Goal: Information Seeking & Learning: Compare options

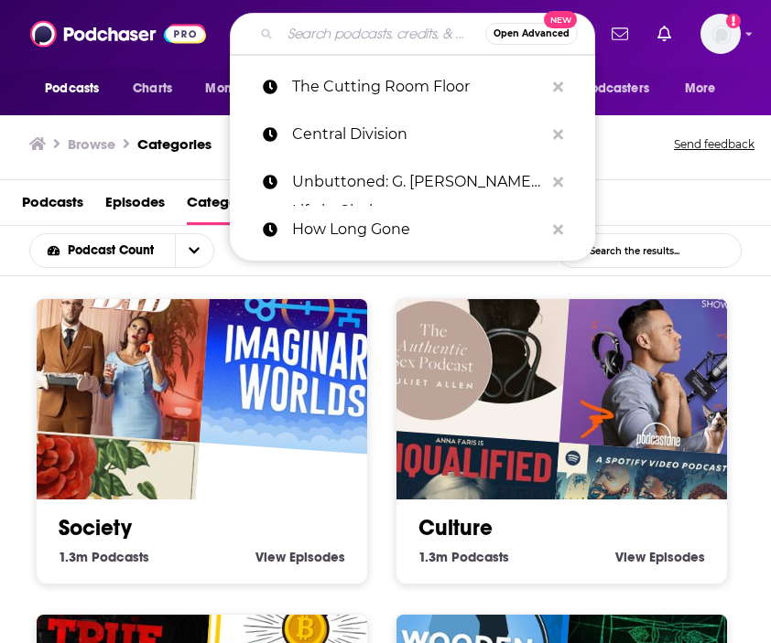
click at [328, 38] on input "Search podcasts, credits, & more..." at bounding box center [382, 33] width 205 height 29
paste input "[PERSON_NAME] Does Sports"
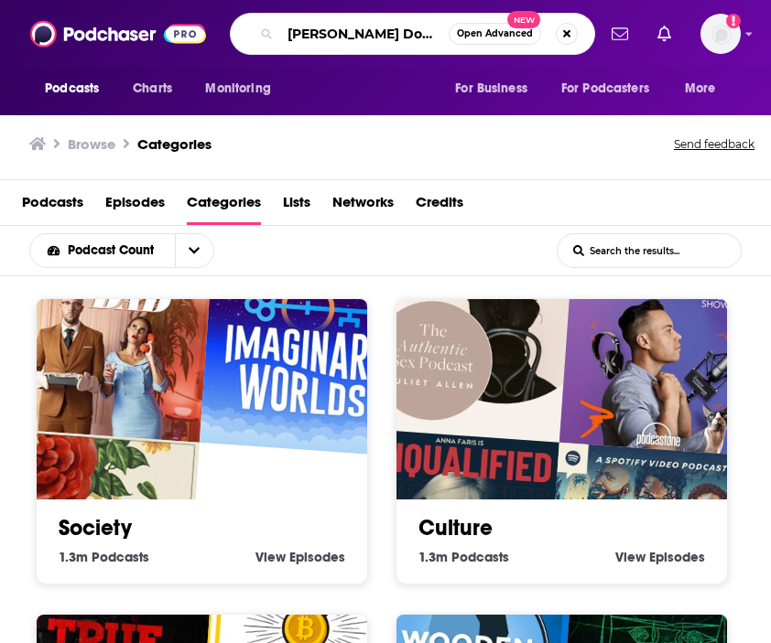
type input "[PERSON_NAME] Does Sports"
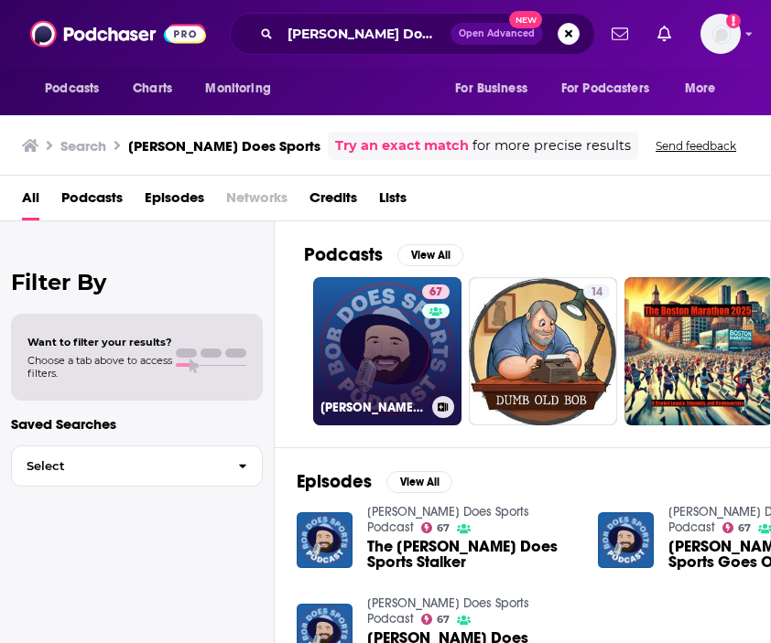
click at [356, 311] on link "67 [PERSON_NAME] Does Sports Podcast" at bounding box center [387, 351] width 148 height 148
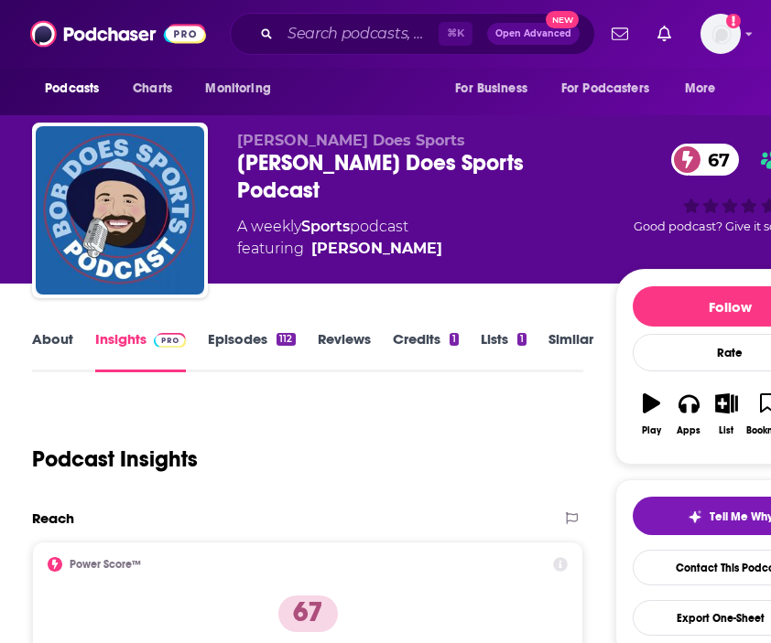
click at [70, 358] on link "About" at bounding box center [52, 351] width 41 height 42
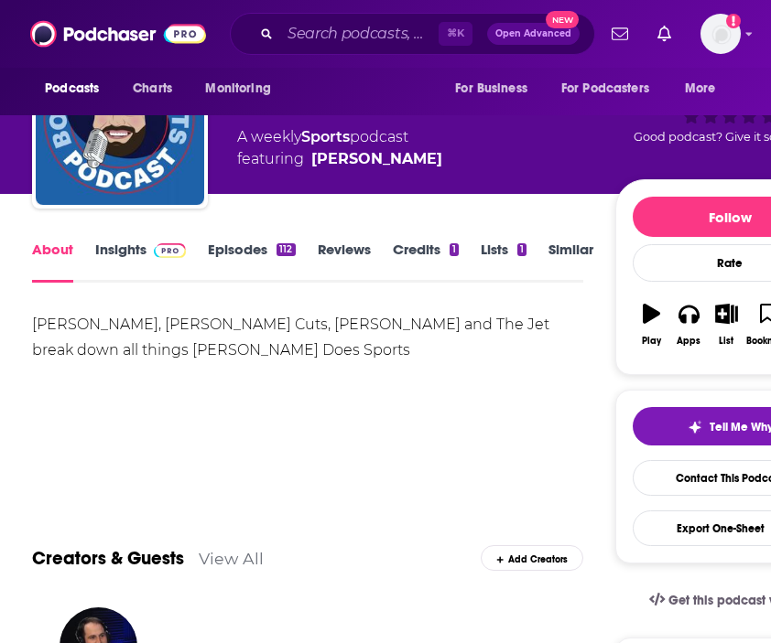
scroll to position [30, 0]
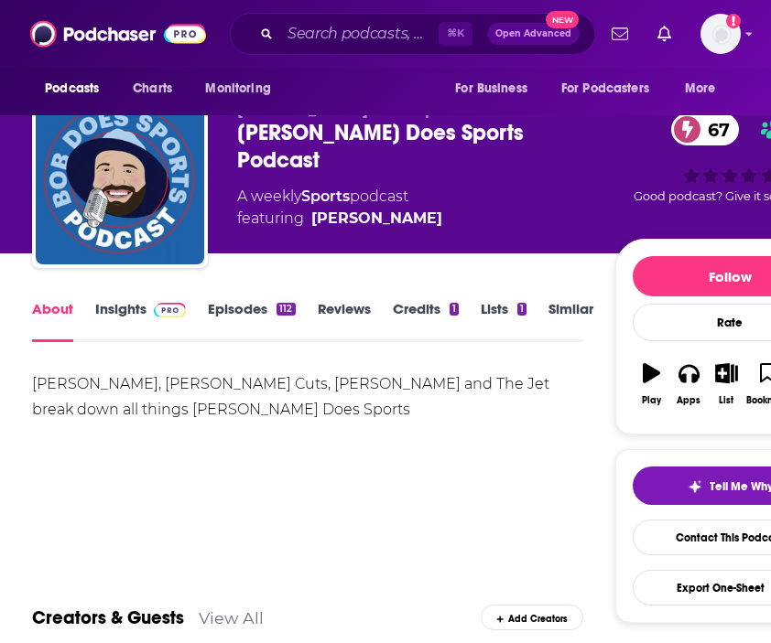
click at [237, 304] on link "Episodes 112" at bounding box center [251, 321] width 87 height 42
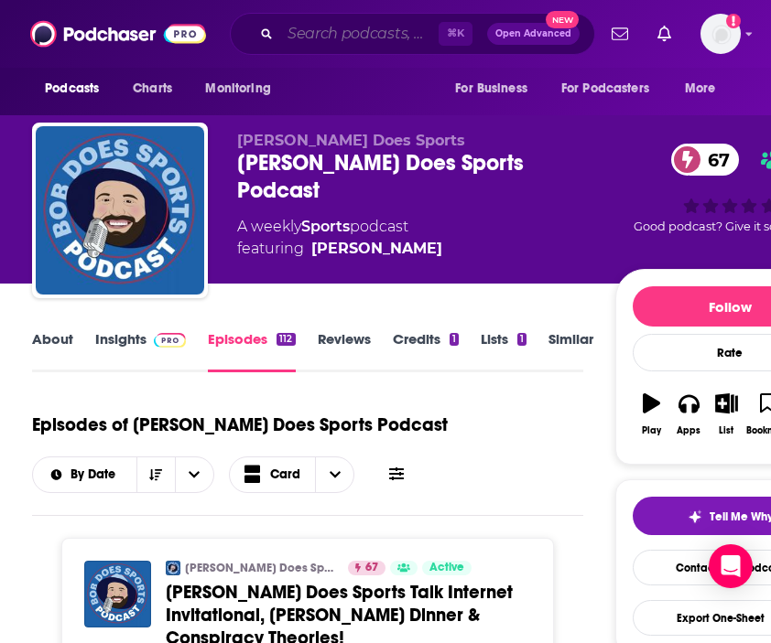
click at [347, 33] on input "Search podcasts, credits, & more..." at bounding box center [359, 33] width 158 height 29
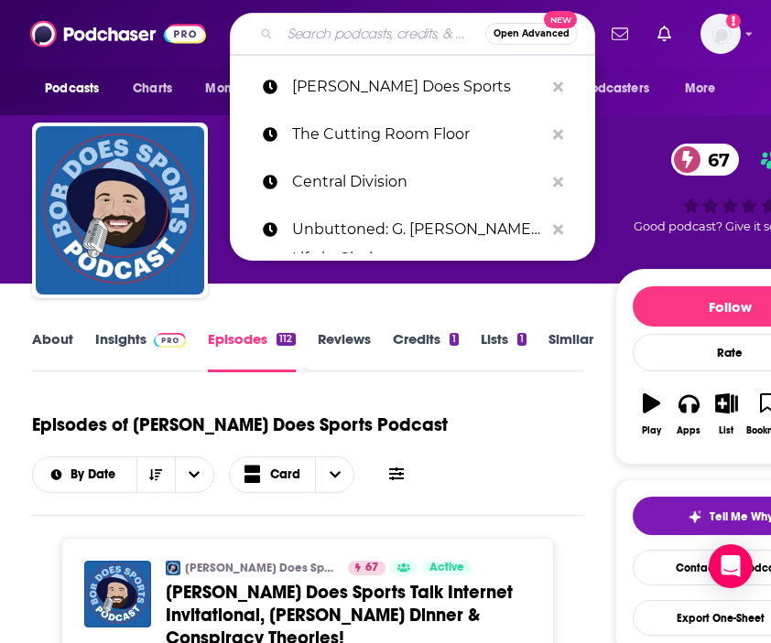
paste input "Fairway Rollin'"
type input "Fairway Rollin'"
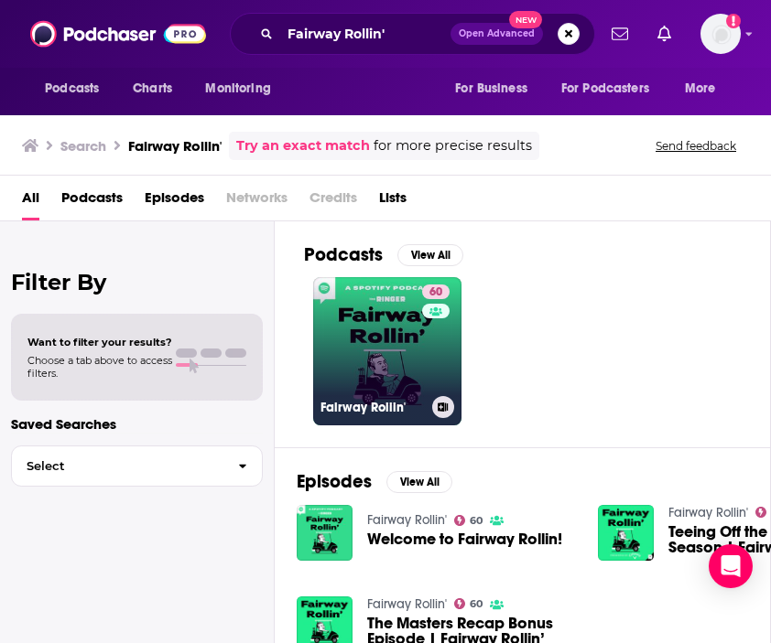
click at [361, 339] on link "60 Fairway Rollin'" at bounding box center [387, 351] width 148 height 148
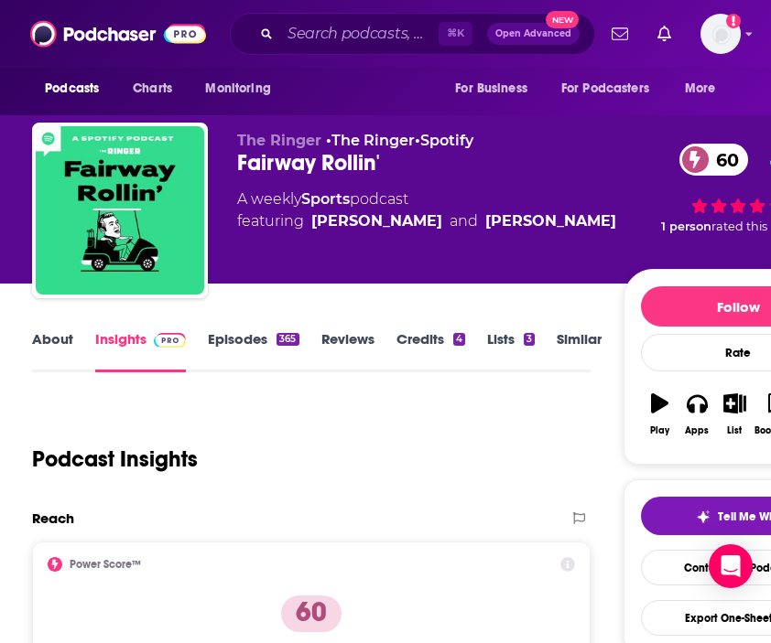
click at [59, 342] on link "About" at bounding box center [52, 351] width 41 height 42
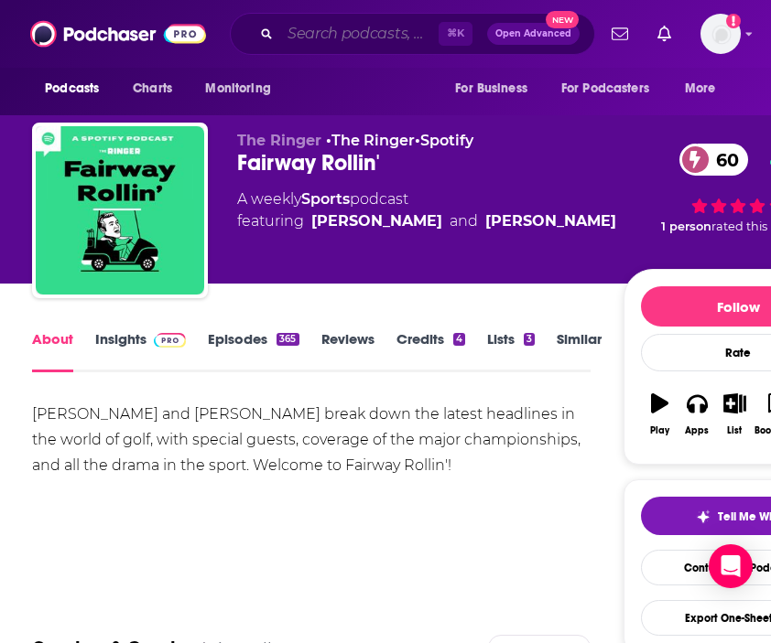
click at [358, 36] on input "Search podcasts, credits, & more..." at bounding box center [359, 33] width 158 height 29
paste input "NBC Golf Podcast with [PERSON_NAME] and Lav"
type input "NBC Golf Podcast with [PERSON_NAME] and Lav"
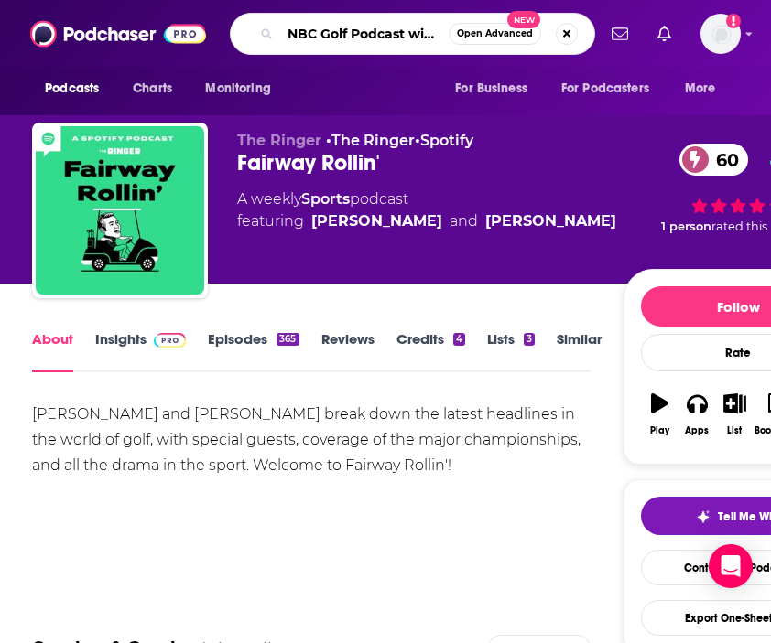
scroll to position [0, 87]
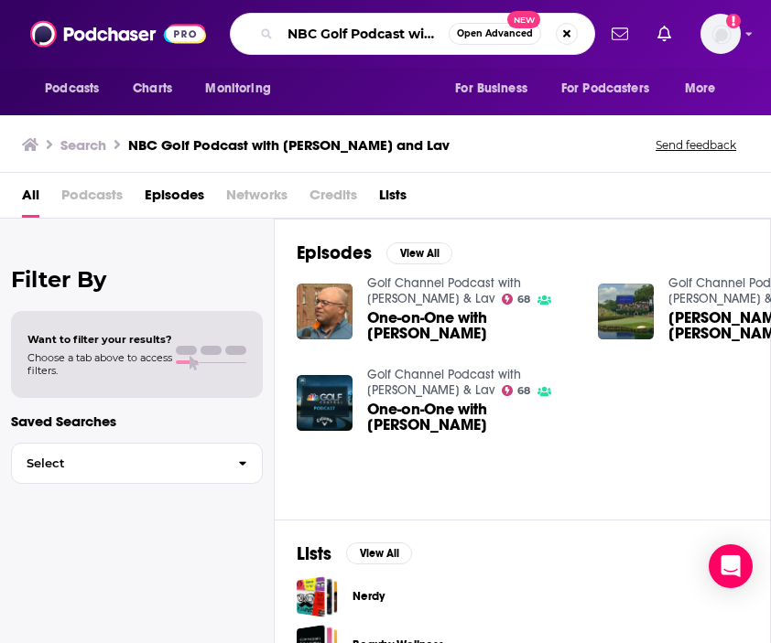
click at [380, 36] on input "NBC Golf Podcast with [PERSON_NAME] and Lav" at bounding box center [364, 33] width 168 height 29
click at [559, 28] on button "Search podcasts, credits, & more..." at bounding box center [567, 34] width 22 height 22
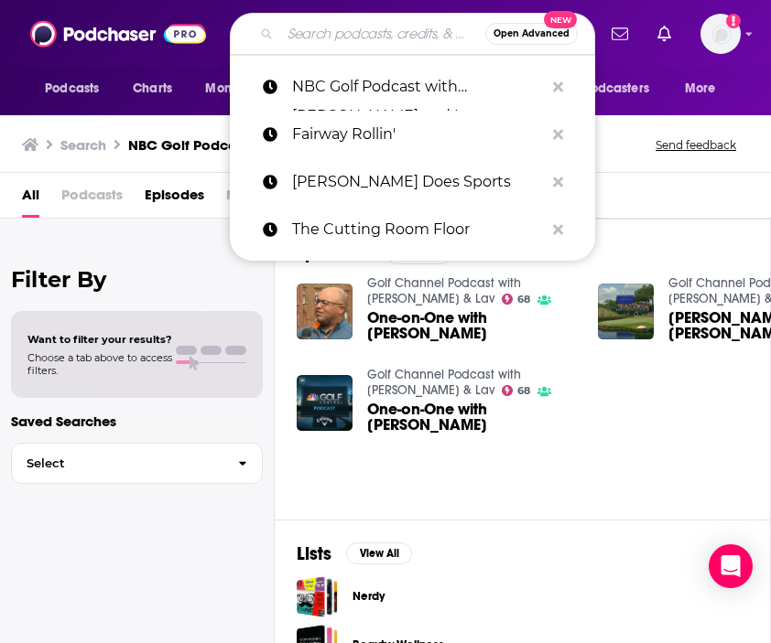
paste input "No Laying Up"
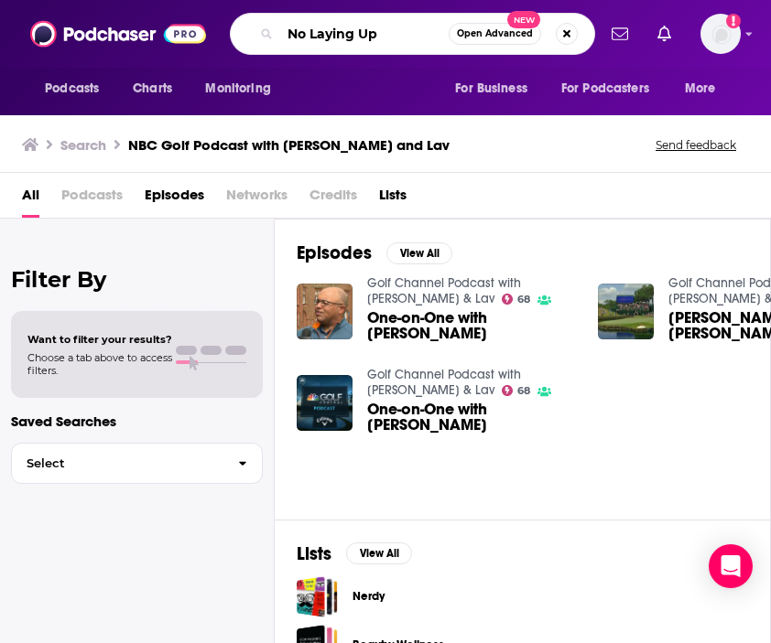
type input "No Laying Up"
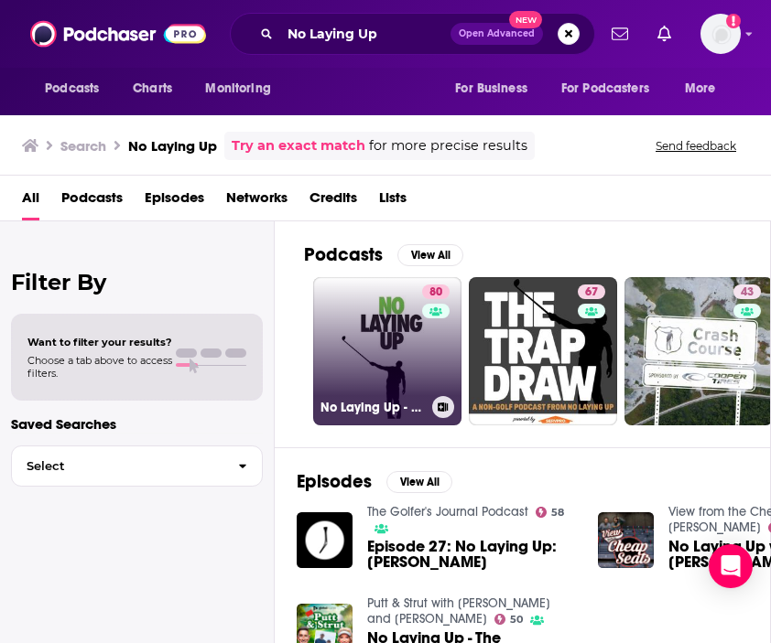
click at [394, 359] on link "80 No Laying Up - Golf Podcast" at bounding box center [387, 351] width 148 height 148
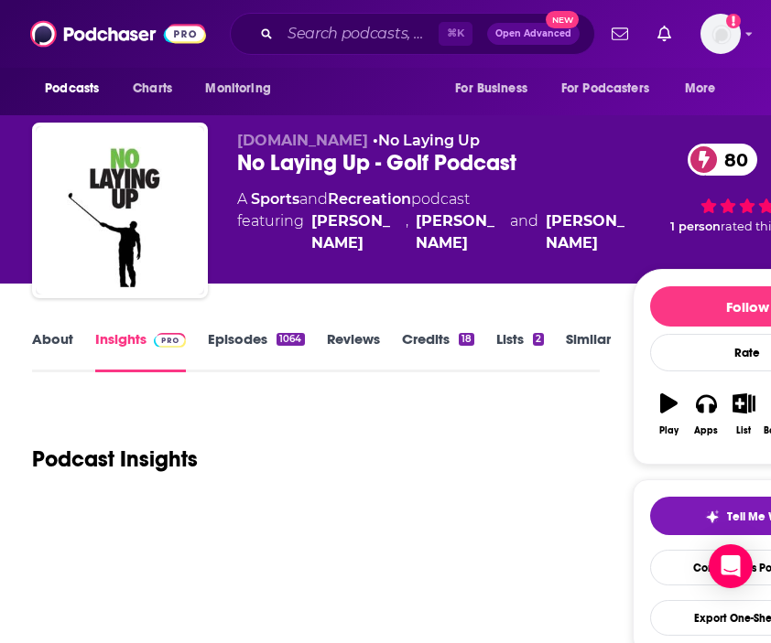
click at [71, 348] on link "About" at bounding box center [52, 351] width 41 height 42
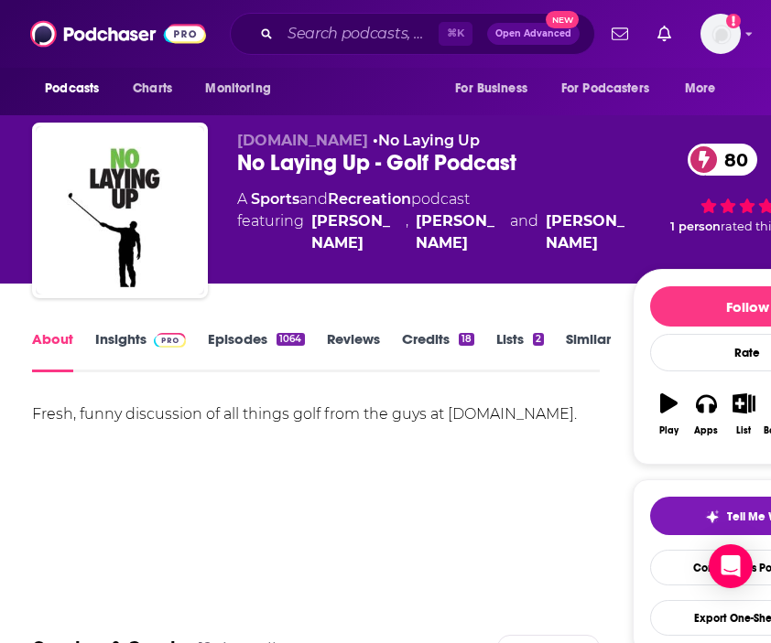
click at [128, 342] on link "Insights" at bounding box center [140, 351] width 91 height 42
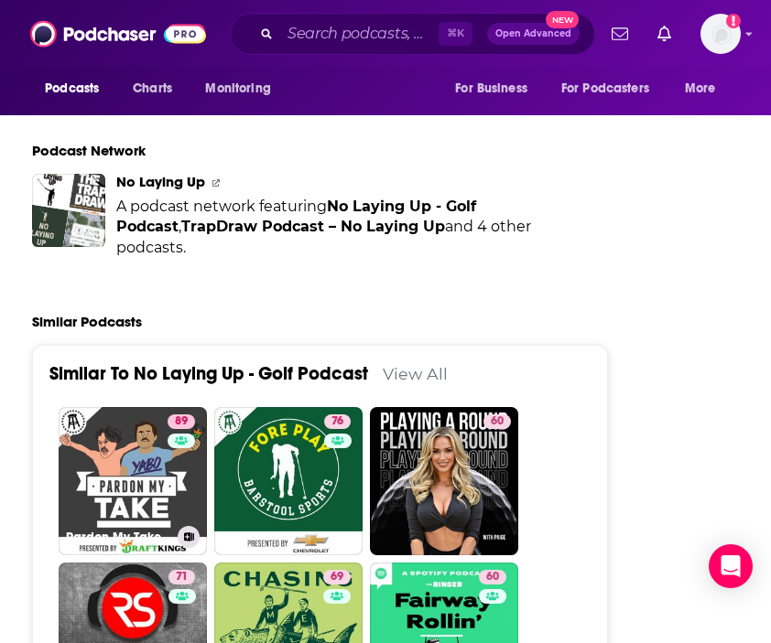
scroll to position [4454, 0]
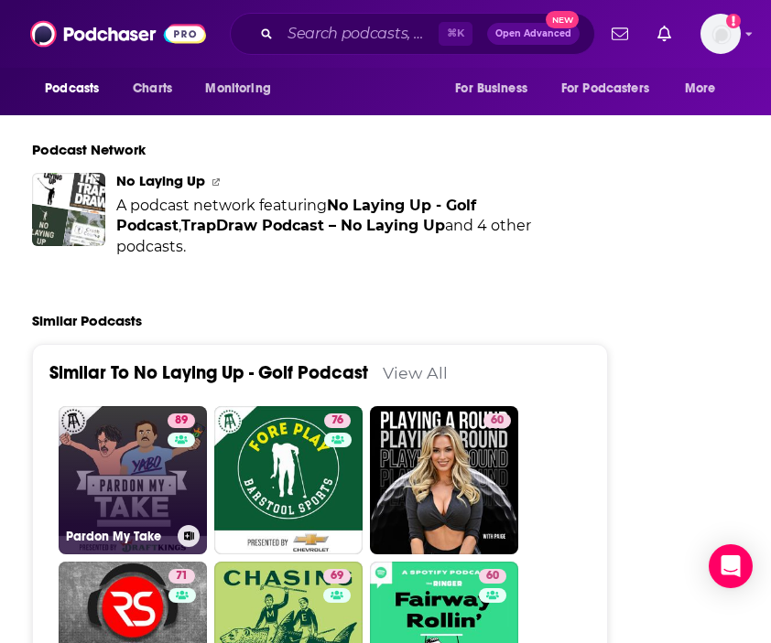
click at [135, 406] on link "89 Pardon My Take" at bounding box center [133, 480] width 148 height 148
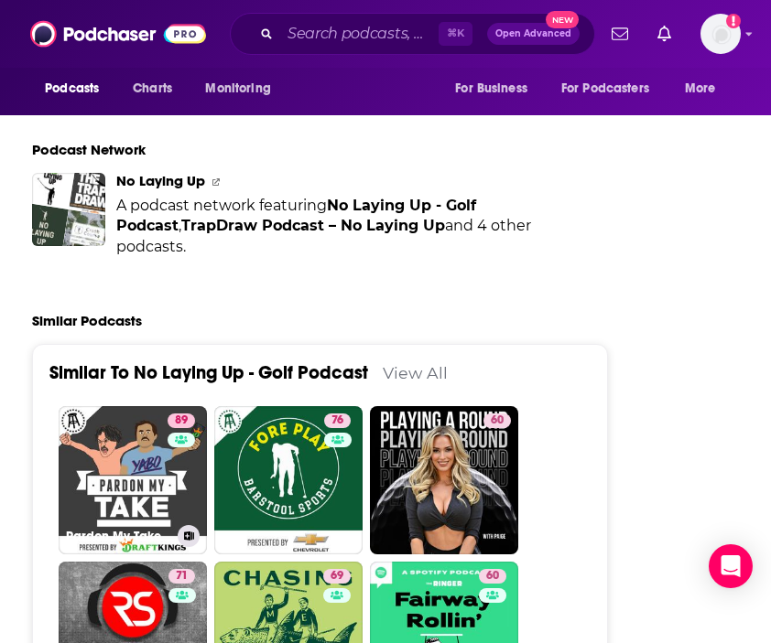
type input "[URL][DOMAIN_NAME]"
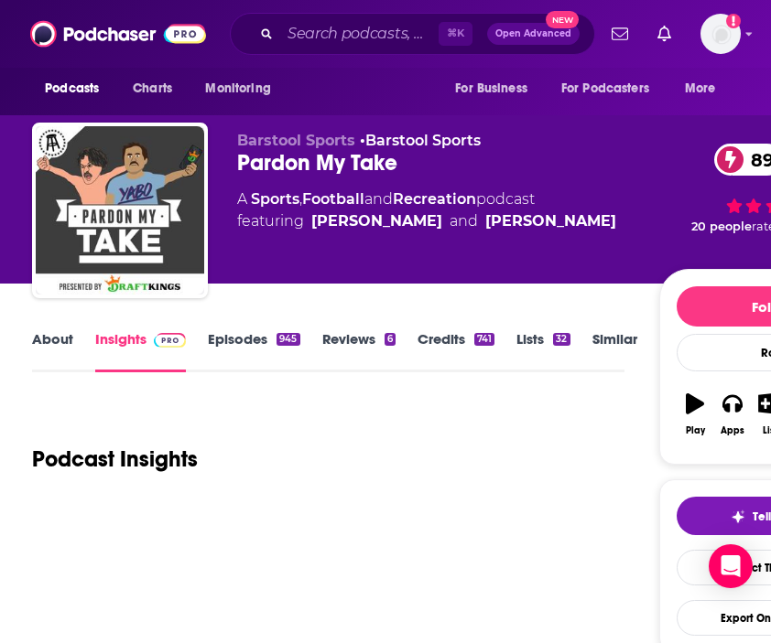
click at [57, 350] on link "About" at bounding box center [52, 351] width 41 height 42
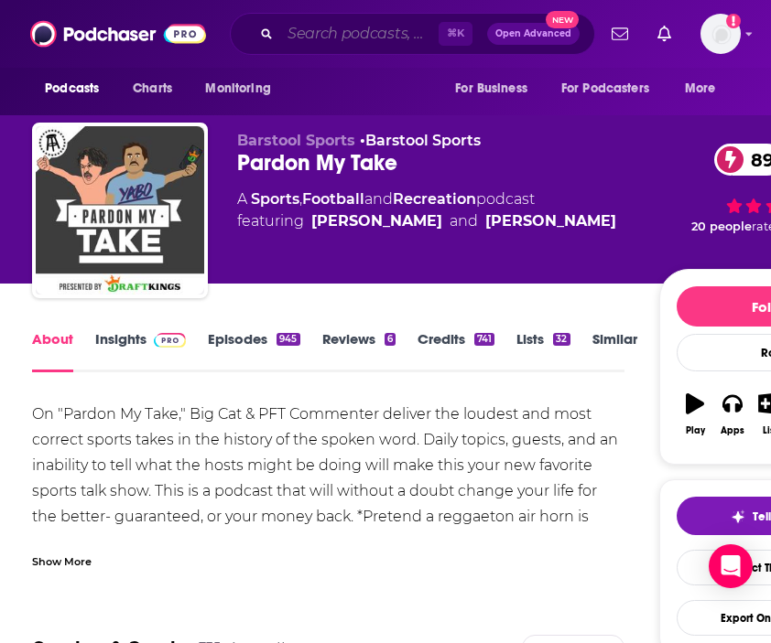
click at [306, 29] on input "Search podcasts, credits, & more..." at bounding box center [359, 33] width 158 height 29
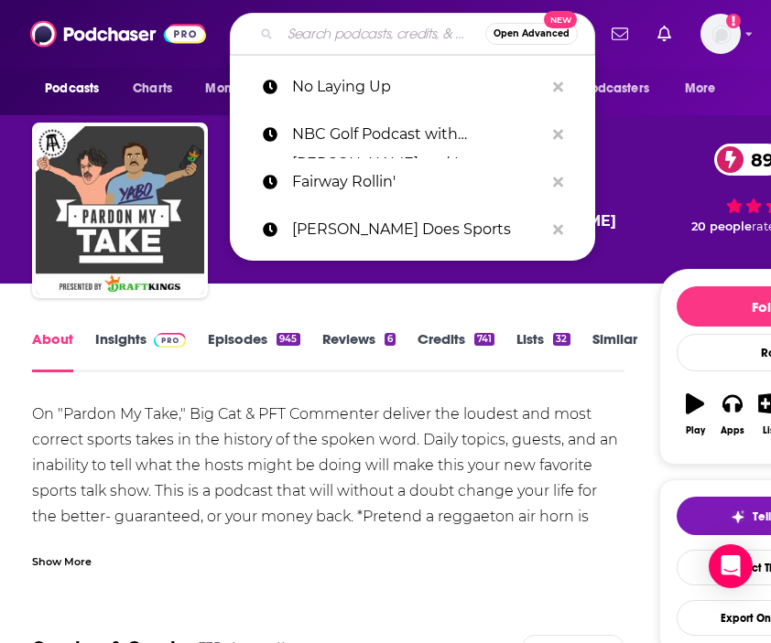
paste input "Sky Sports Golf Podcast"
type input "Sky Sports Golf Podcast"
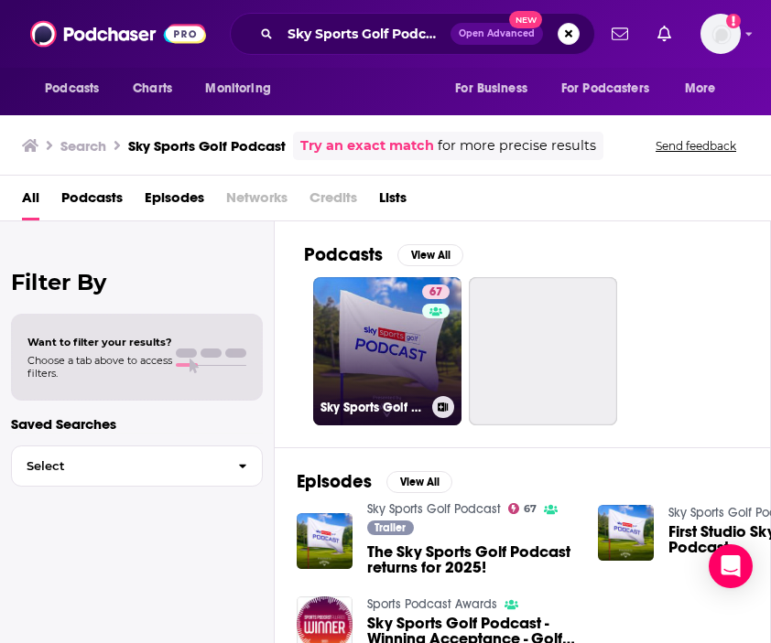
click at [356, 381] on link "67 Sky Sports Golf Podcast" at bounding box center [387, 351] width 148 height 148
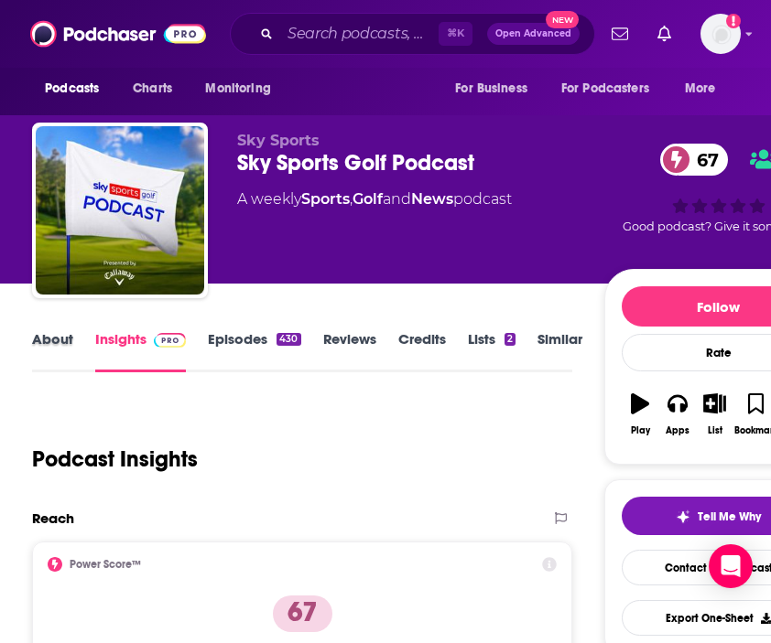
click at [77, 342] on div "About" at bounding box center [63, 351] width 63 height 42
click at [47, 343] on link "About" at bounding box center [52, 351] width 41 height 42
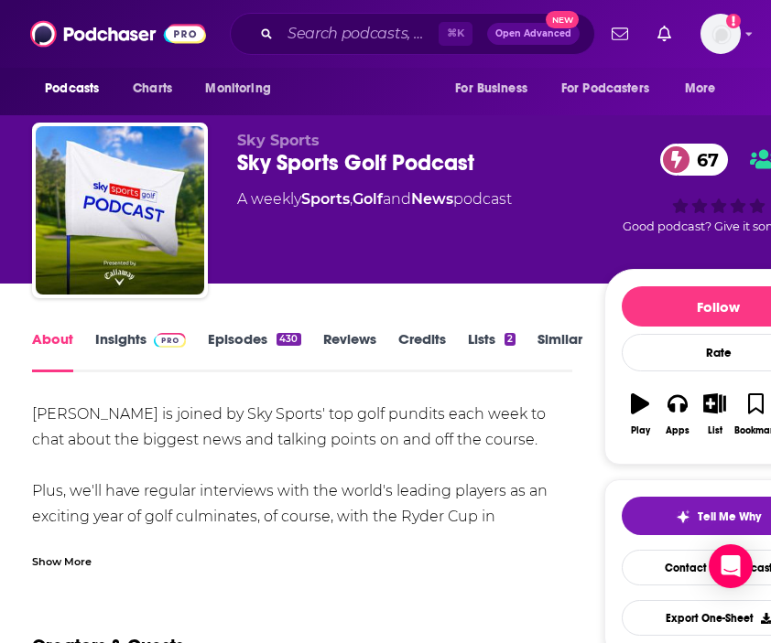
click at [63, 565] on div "Show More" at bounding box center [61, 560] width 59 height 17
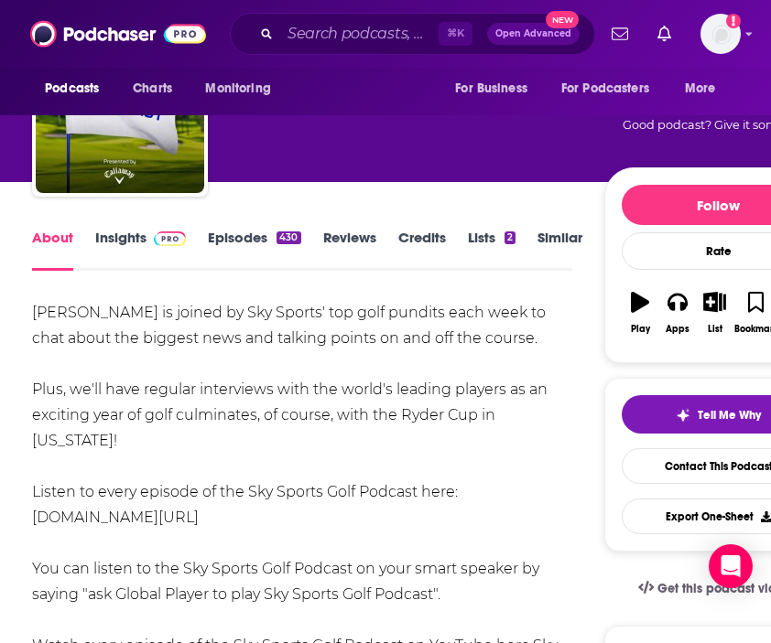
scroll to position [106, 0]
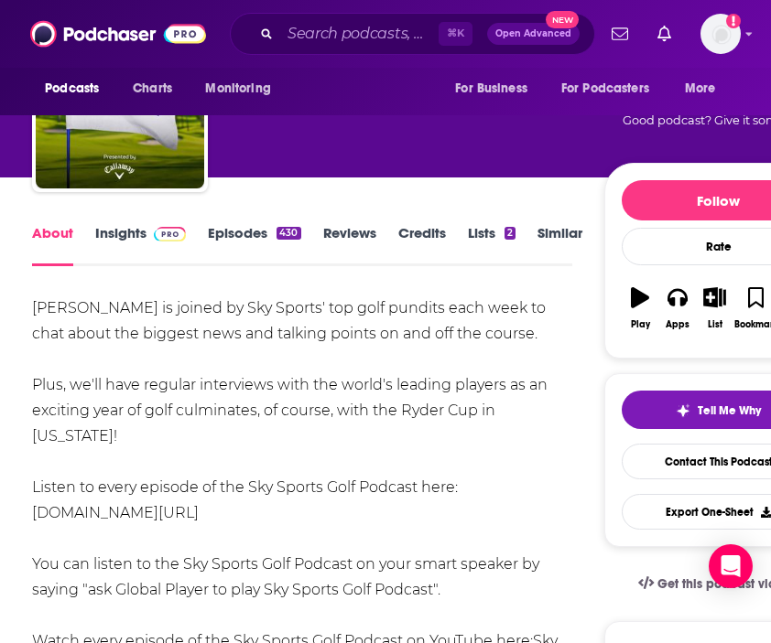
click at [243, 234] on link "Episodes 430" at bounding box center [254, 245] width 92 height 42
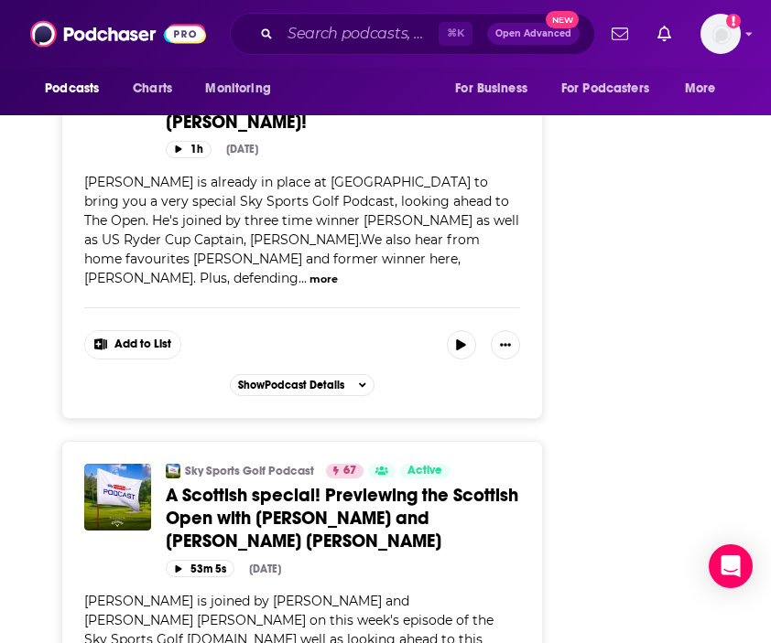
scroll to position [1993, 0]
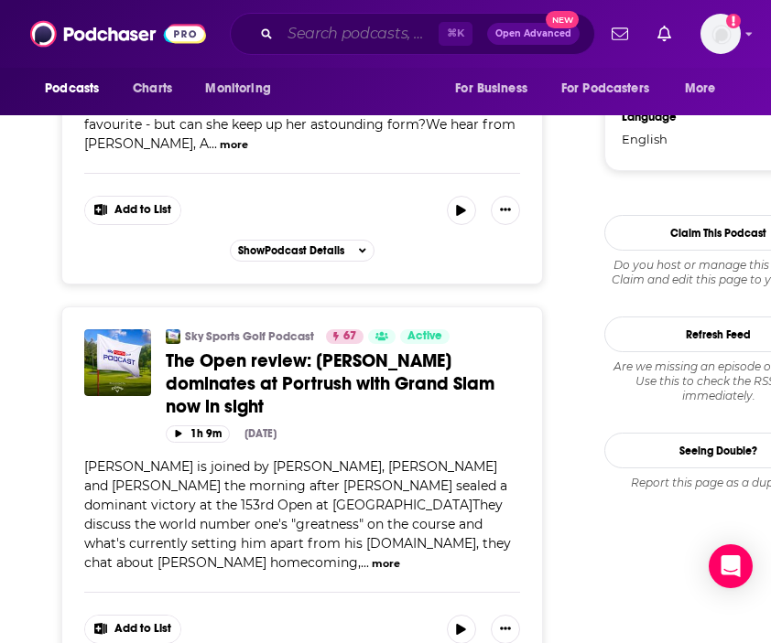
click at [316, 25] on input "Search podcasts, credits, & more..." at bounding box center [359, 33] width 158 height 29
paste input "Subpar"
type input "Subpar"
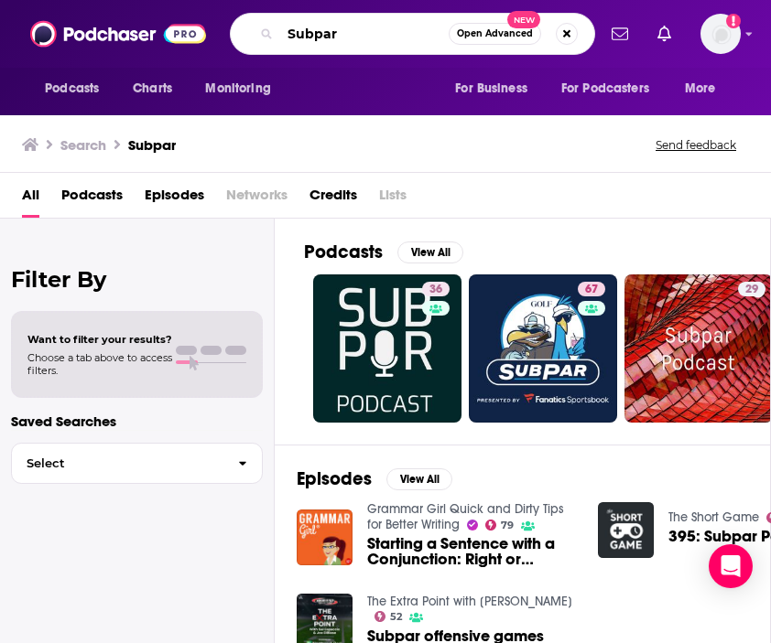
click at [347, 38] on input "Subpar" at bounding box center [364, 33] width 168 height 29
drag, startPoint x: 362, startPoint y: 38, endPoint x: 182, endPoint y: 38, distance: 180.3
click at [181, 38] on div "Podcasts Charts Monitoring Subpar Open Advanced New For Business For Podcasters…" at bounding box center [385, 34] width 771 height 68
paste input "The Basic [PERSON_NAME]'s Podcast"
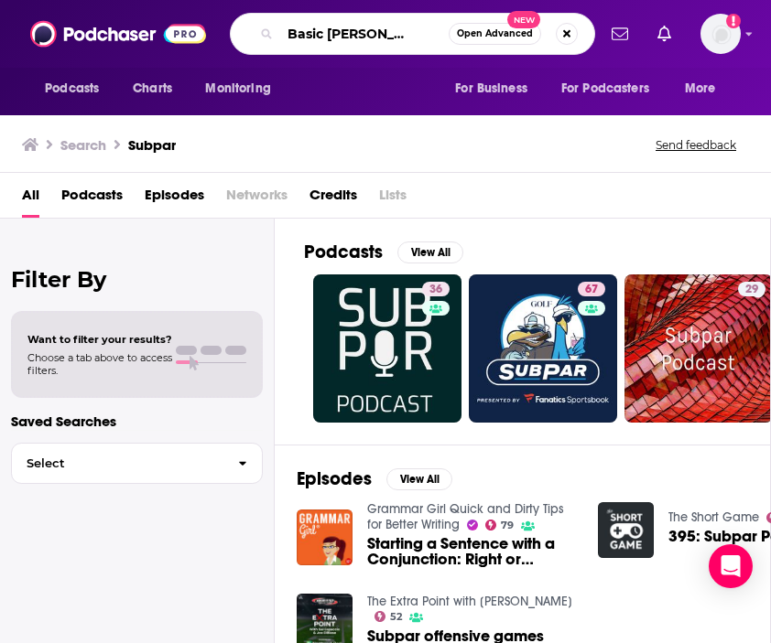
type input "The Basic [PERSON_NAME]'s Podcast"
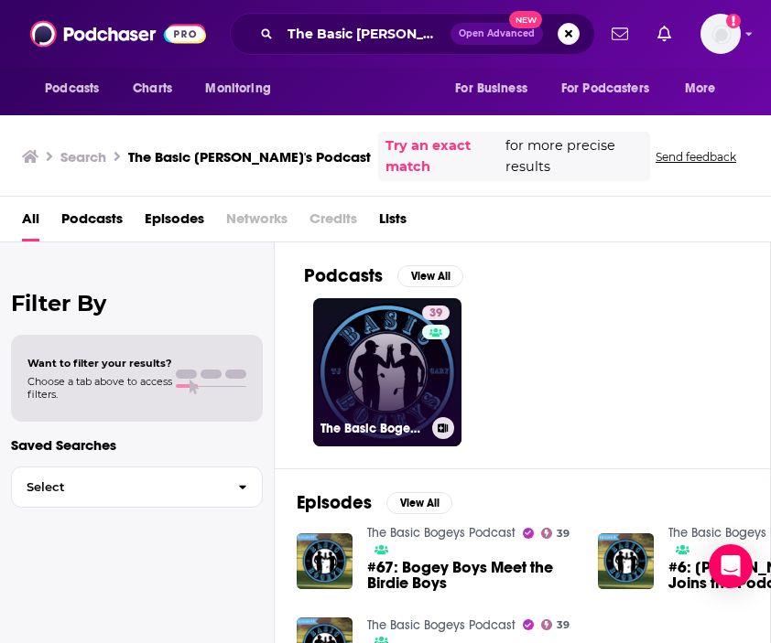
click at [361, 327] on link "39 The Basic Bogeys Podcast" at bounding box center [387, 372] width 148 height 148
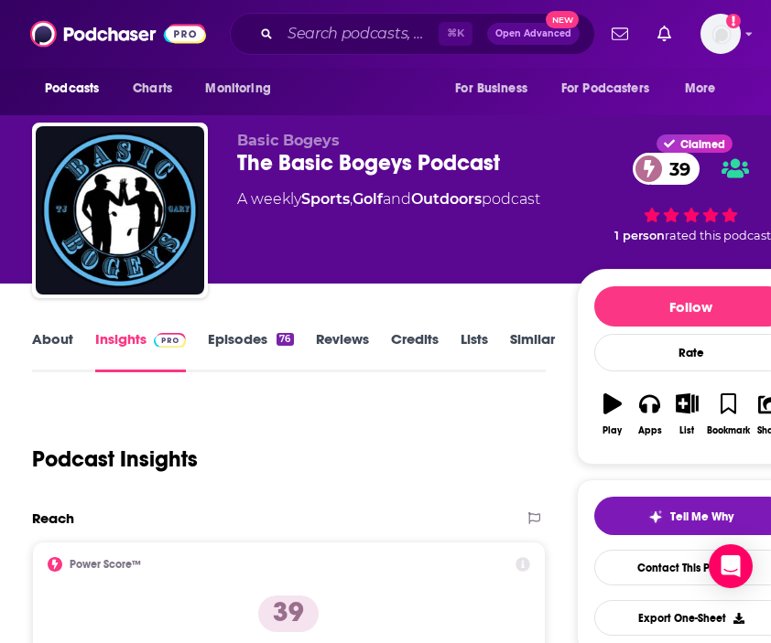
click at [57, 338] on link "About" at bounding box center [52, 351] width 41 height 42
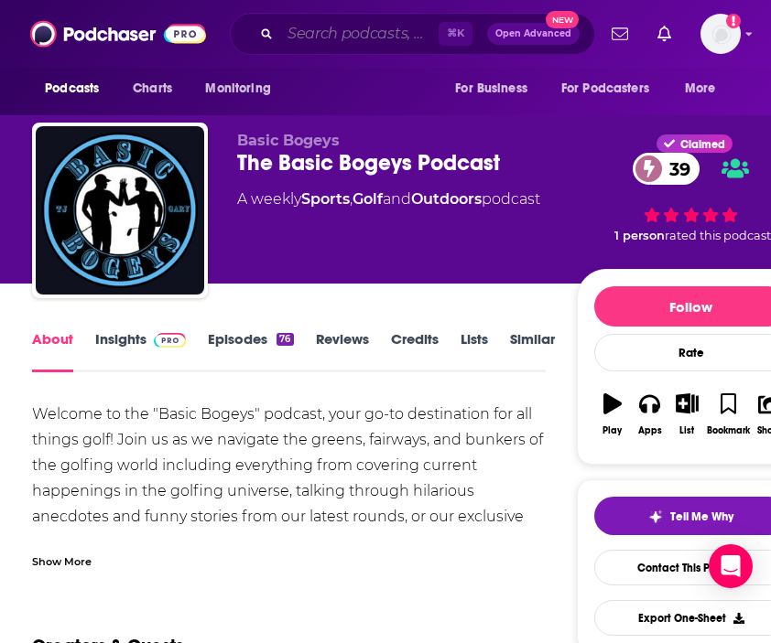
click at [350, 38] on input "Search podcasts, credits, & more..." at bounding box center [359, 33] width 158 height 29
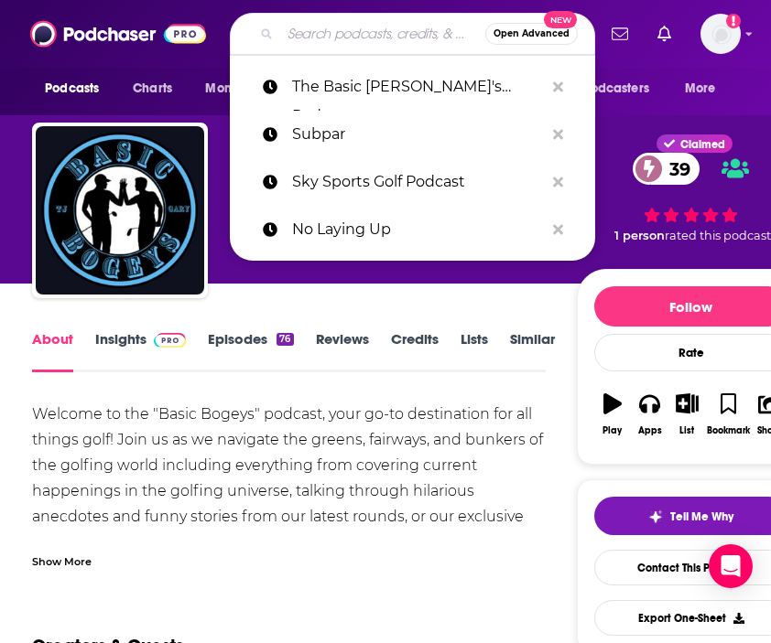
paste input "The Fried Egg Golf Podcast"
type input "The Fried Egg Golf Podcast"
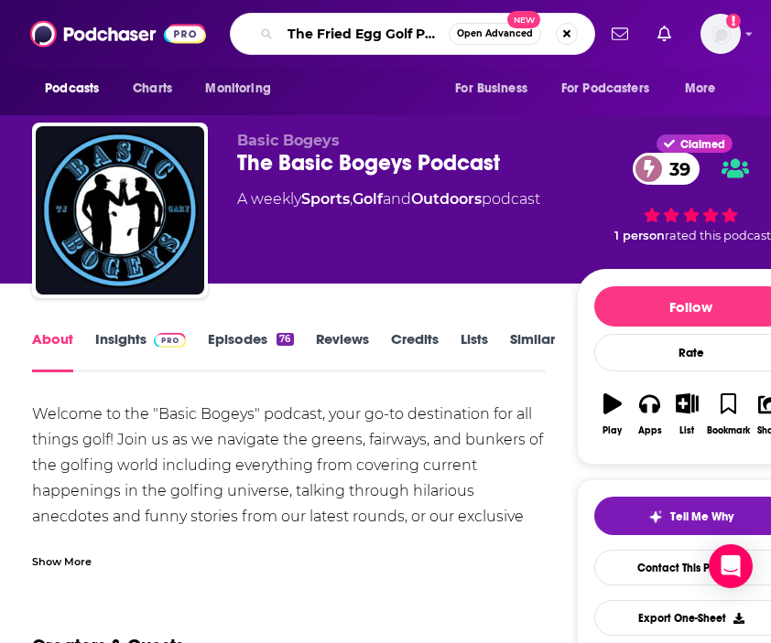
scroll to position [0, 32]
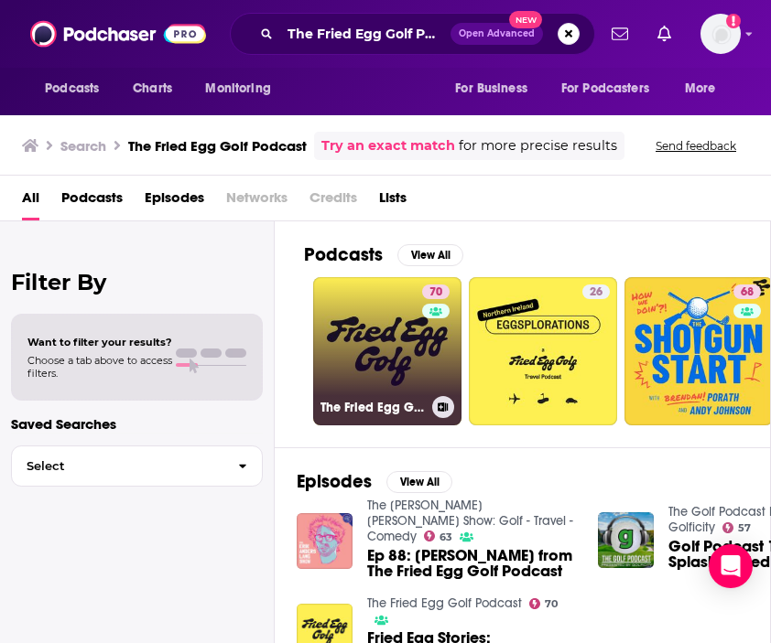
click at [373, 326] on link "70 The Fried Egg Golf Podcast" at bounding box center [387, 351] width 148 height 148
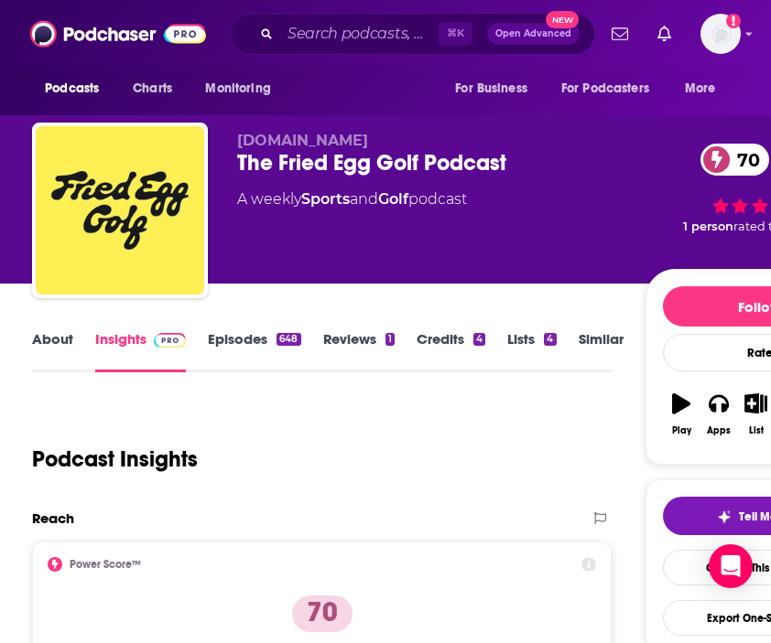
click at [37, 335] on link "About" at bounding box center [52, 351] width 41 height 42
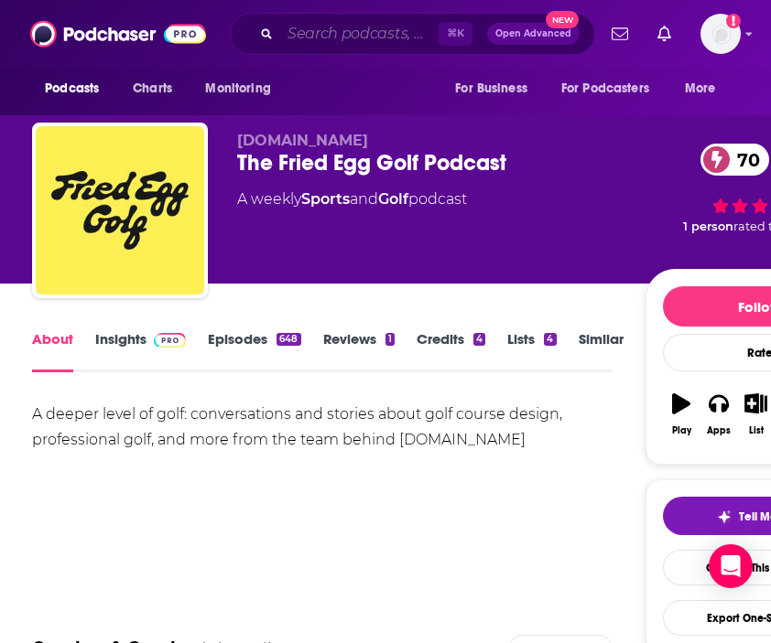
click at [373, 39] on input "Search podcasts, credits, & more..." at bounding box center [359, 33] width 158 height 29
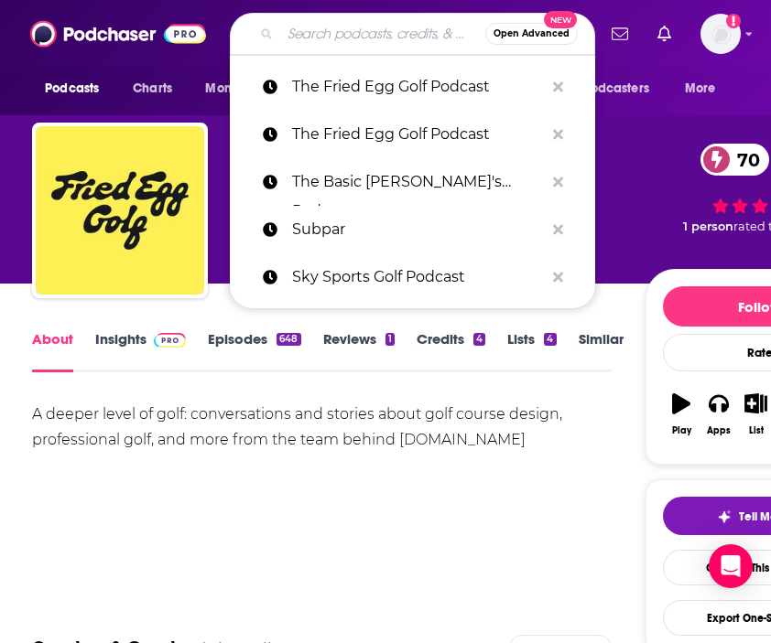
paste input "The Golf Podcast with Golficity"
type input "The Golf Podcast with Golficity"
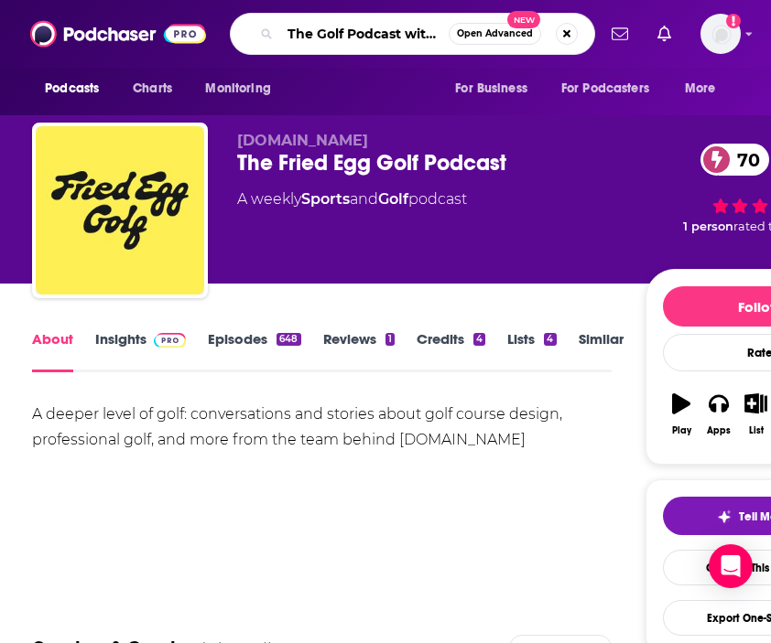
scroll to position [0, 59]
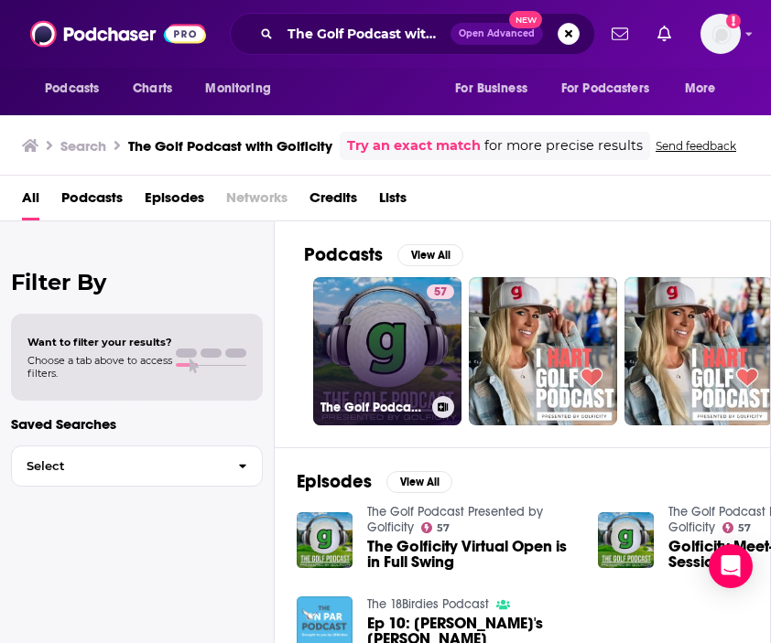
click at [329, 297] on link "57 The Golf Podcast Presented by Golficity" at bounding box center [387, 351] width 148 height 148
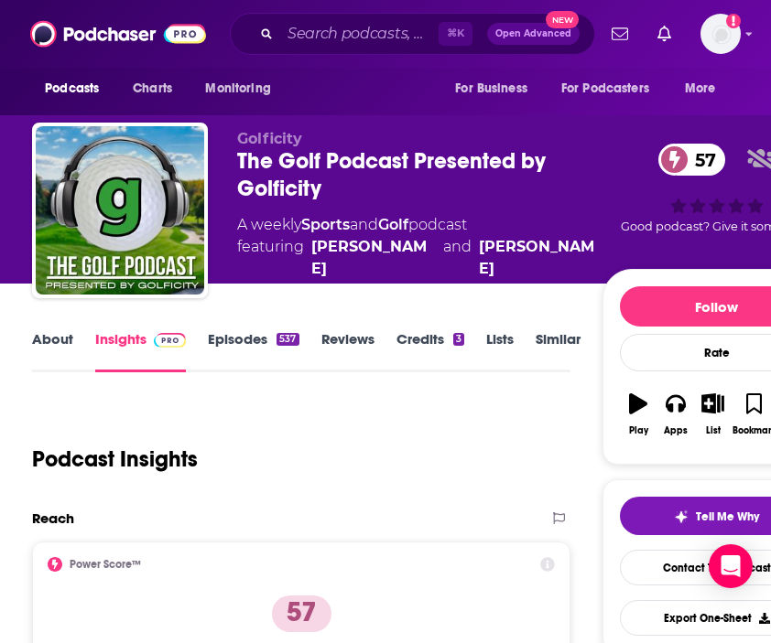
click at [36, 335] on link "About" at bounding box center [52, 351] width 41 height 42
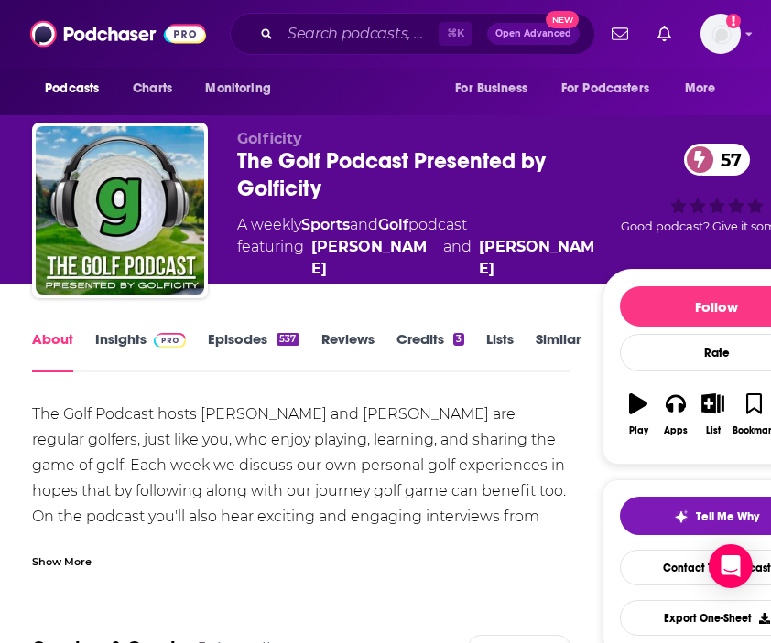
click at [62, 525] on div "The Golf Podcast hosts [PERSON_NAME] and [PERSON_NAME] are regular golfers, jus…" at bounding box center [301, 504] width 538 height 205
click at [349, 42] on input "Search podcasts, credits, & more..." at bounding box center [359, 33] width 158 height 29
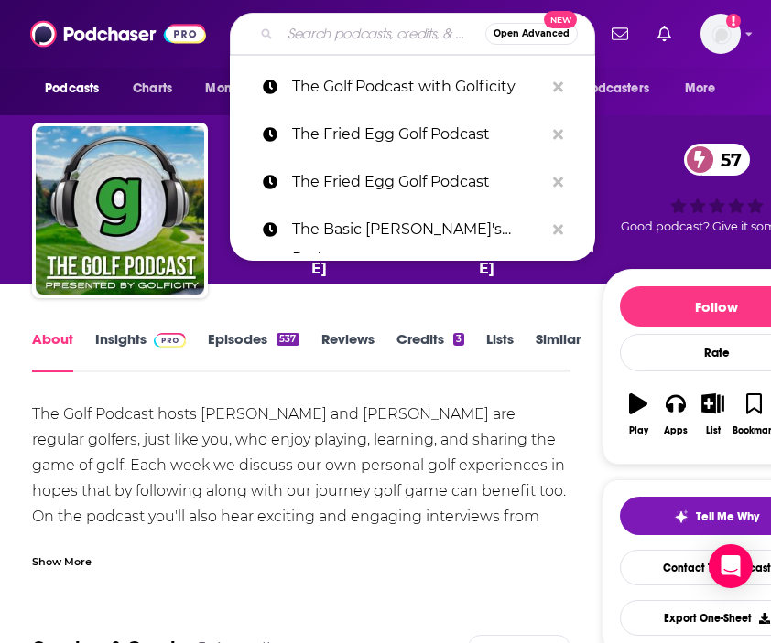
paste input "The Golfer's Journal Podcast"
type input "The Golfer's Journal Podcast"
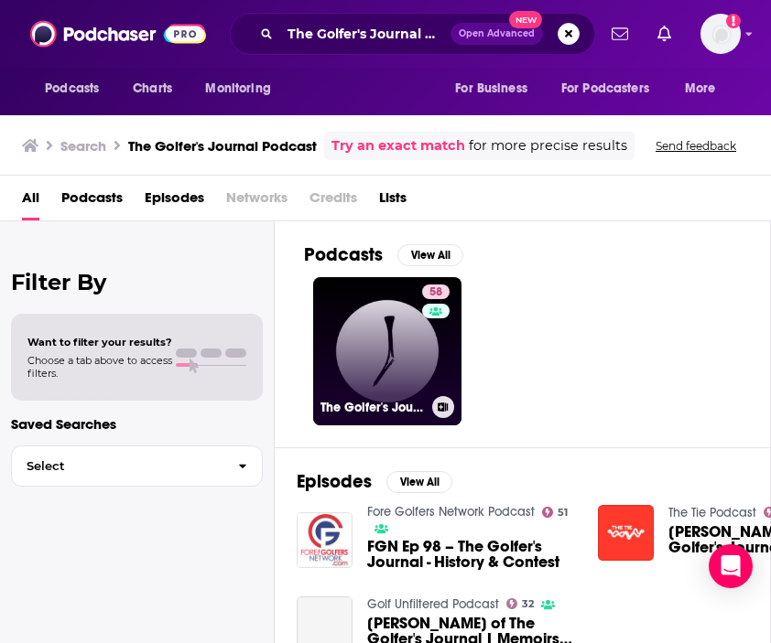
click at [332, 364] on link "58 The Golfer's Journal Podcast" at bounding box center [387, 351] width 148 height 148
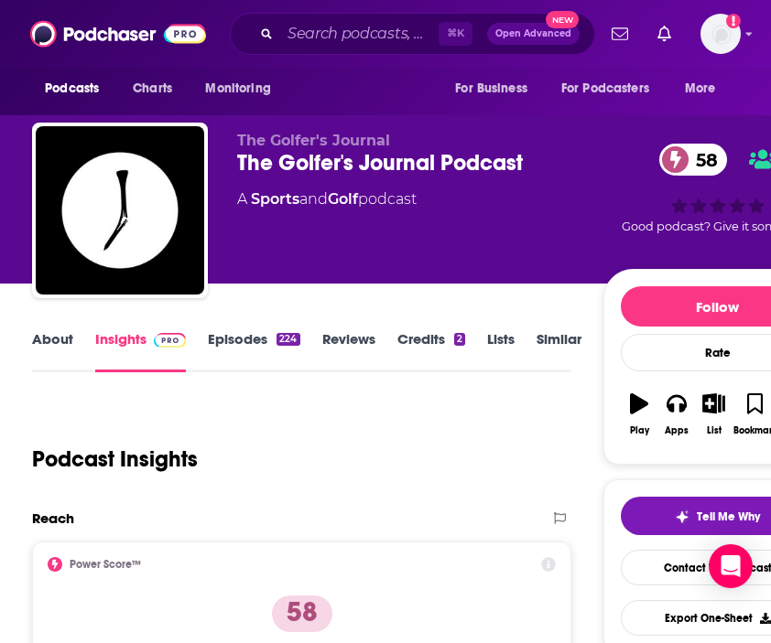
click at [45, 340] on link "About" at bounding box center [52, 351] width 41 height 42
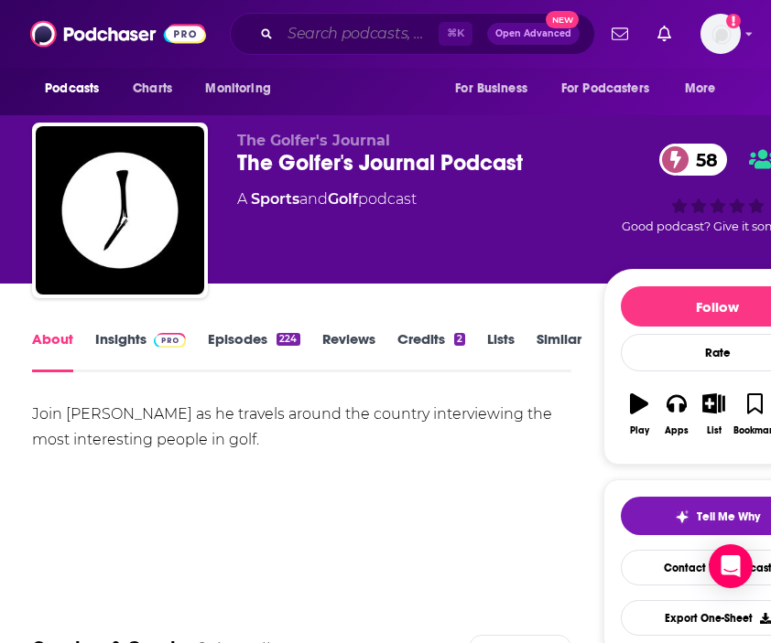
click at [321, 23] on input "Search podcasts, credits, & more..." at bounding box center [359, 33] width 158 height 29
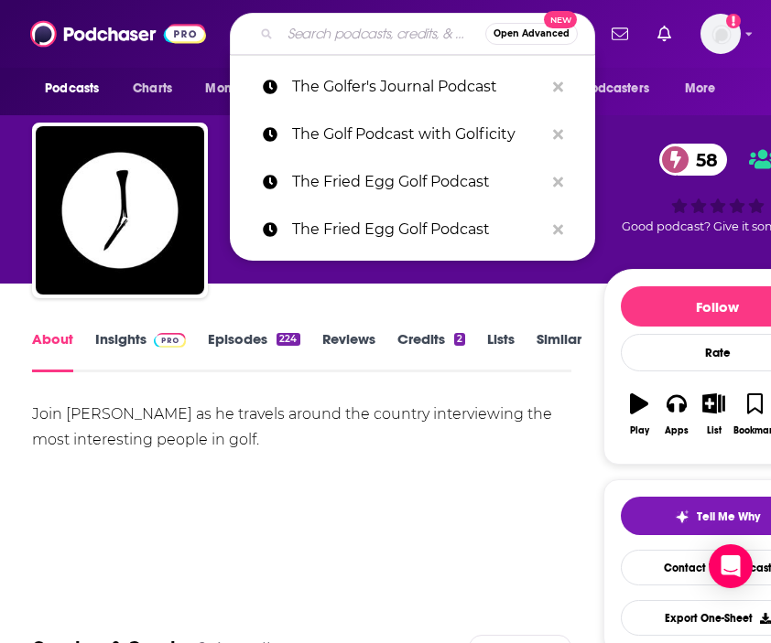
paste input "The Par Train"
type input "The Par Train"
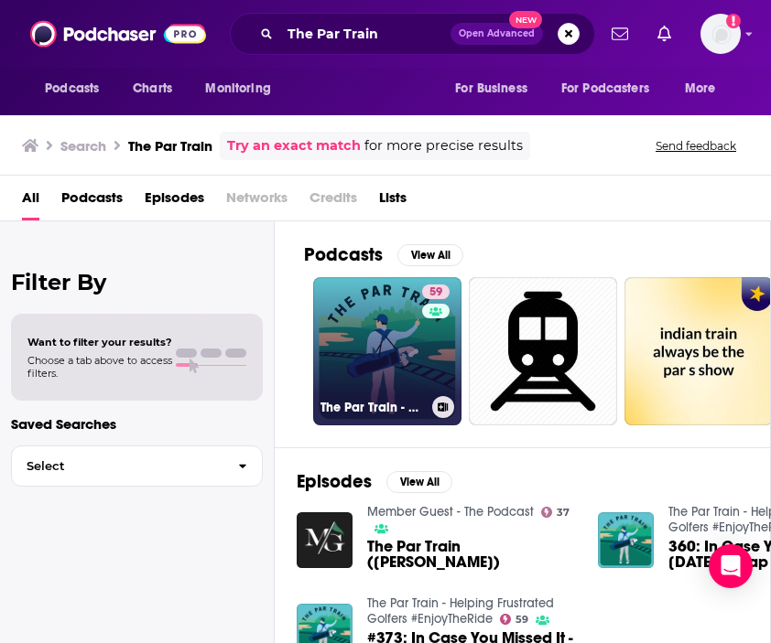
click at [341, 383] on link "59 The Par Train - Helping Frustrated Golfers #EnjoyTheRide" at bounding box center [387, 351] width 148 height 148
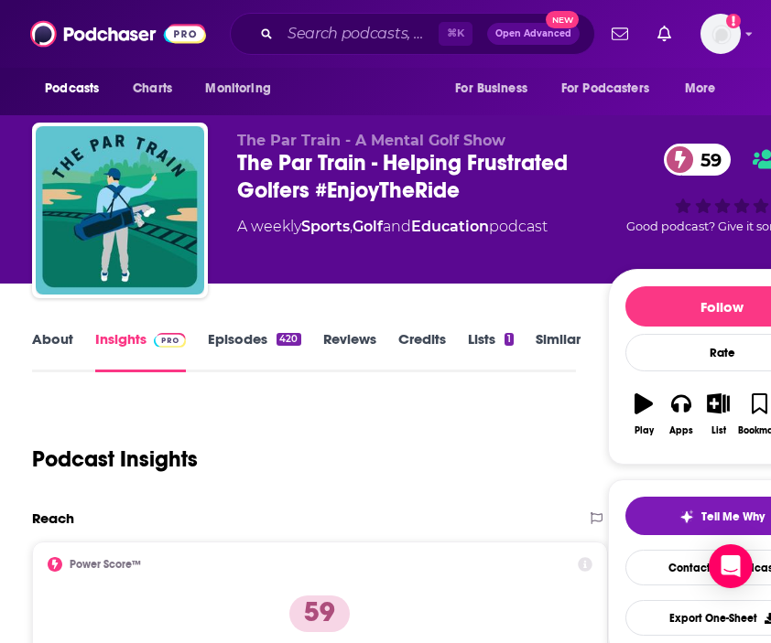
click at [63, 339] on link "About" at bounding box center [52, 351] width 41 height 42
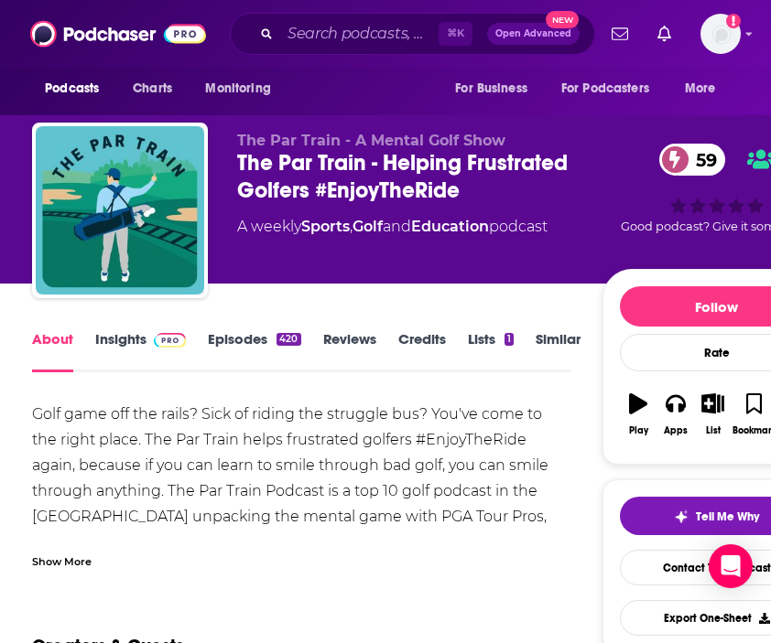
click at [59, 520] on div "Golf game off the rails? Sick of riding the struggle bus? You've come to the ri…" at bounding box center [301, 504] width 538 height 205
click at [64, 568] on div "Show More" at bounding box center [61, 560] width 59 height 17
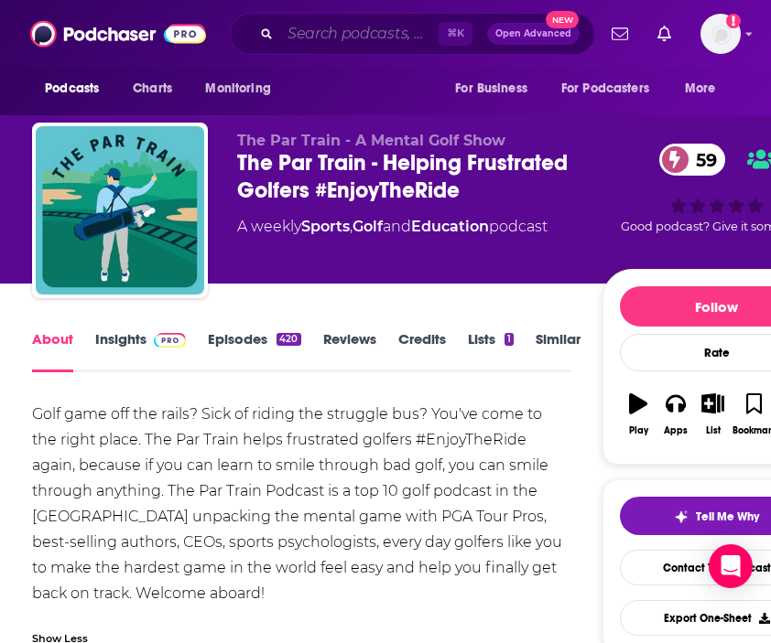
click at [325, 23] on input "Search podcasts, credits, & more..." at bounding box center [359, 33] width 158 height 29
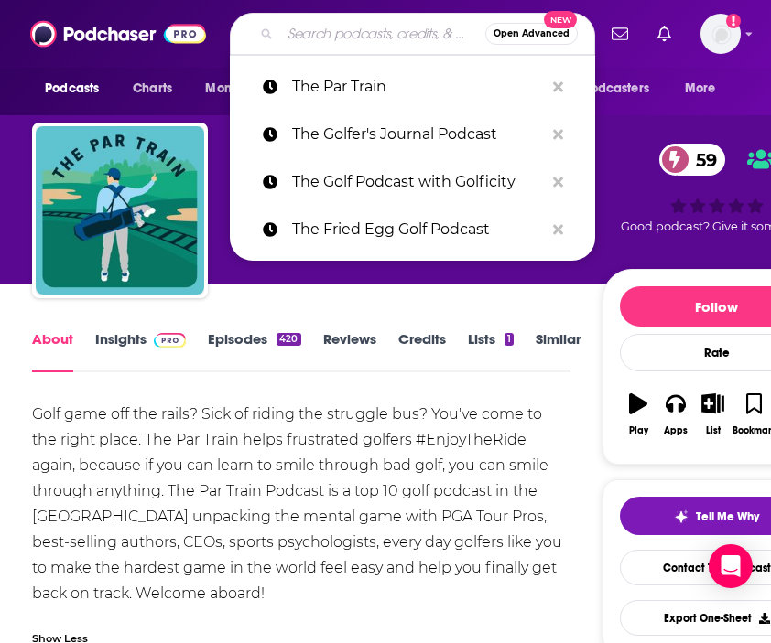
paste input "The [PERSON_NAME] Golf Show"
type input "The [PERSON_NAME] Golf Show"
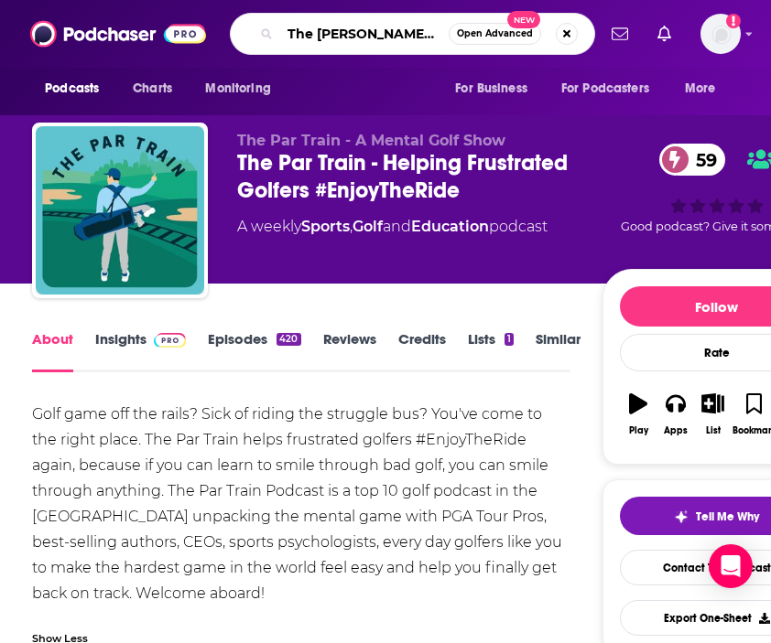
scroll to position [0, 19]
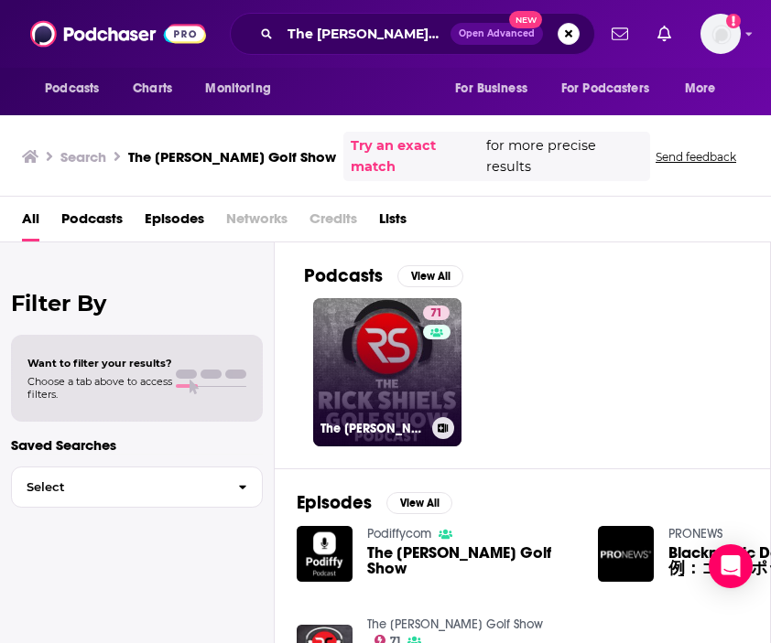
click at [393, 337] on link "71 The [PERSON_NAME] Golf Show" at bounding box center [387, 372] width 148 height 148
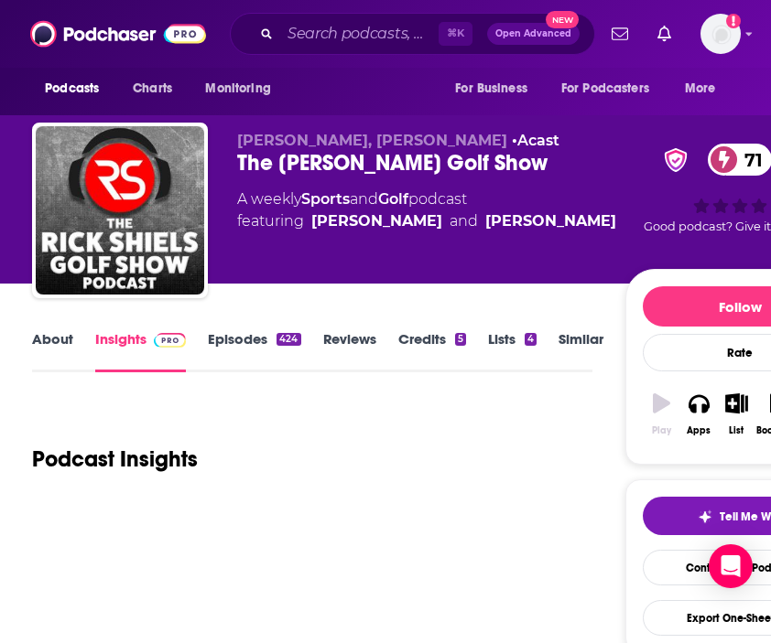
click at [54, 341] on link "About" at bounding box center [52, 351] width 41 height 42
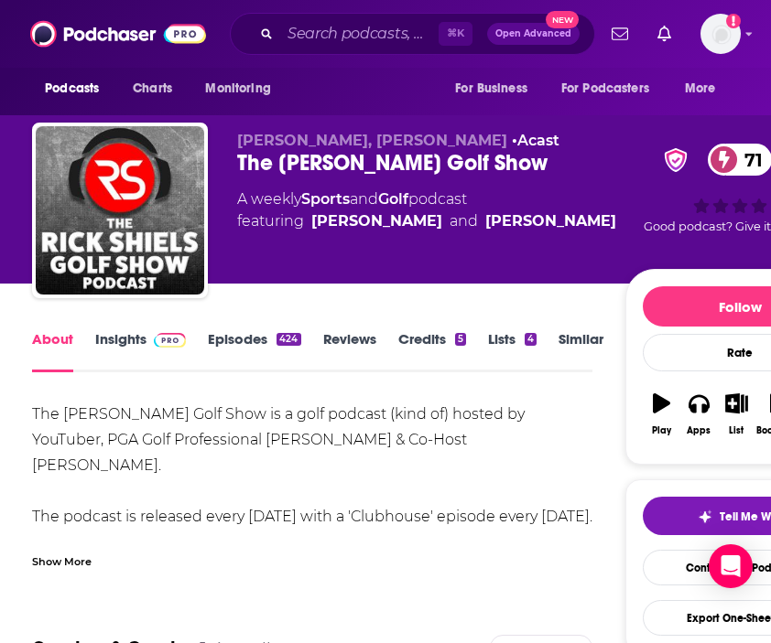
click at [73, 543] on div "Show More" at bounding box center [312, 554] width 560 height 31
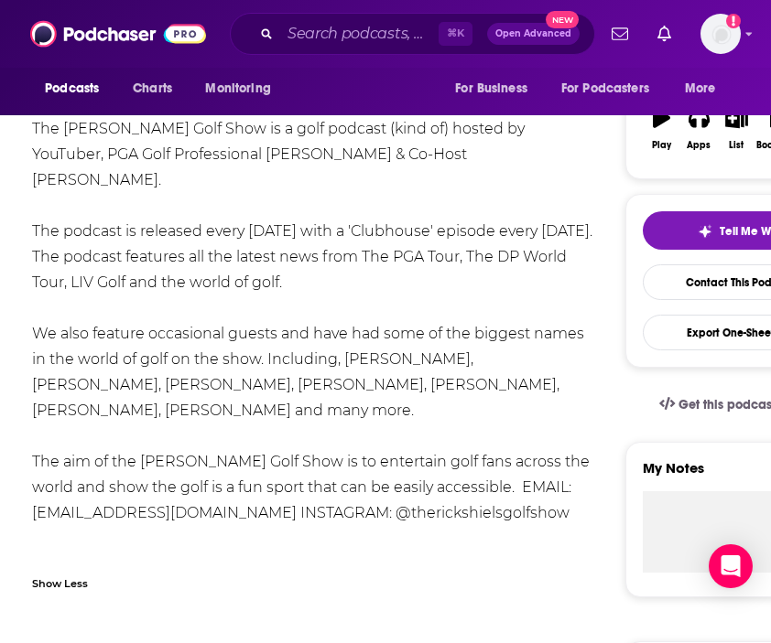
scroll to position [290, 0]
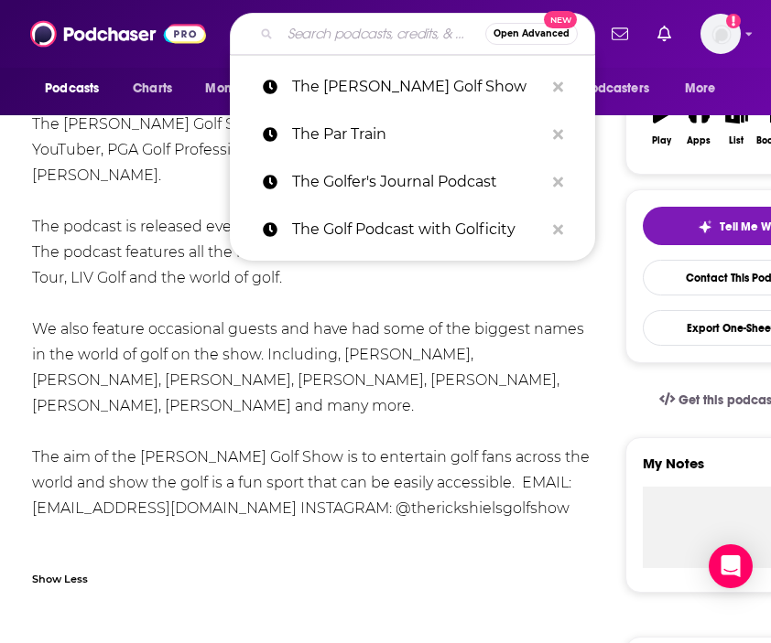
click at [318, 37] on input "Search podcasts, credits, & more..." at bounding box center [382, 33] width 205 height 29
paste input "The Rough Cut Golf Podcast"
type input "The Rough Cut Golf Podcast"
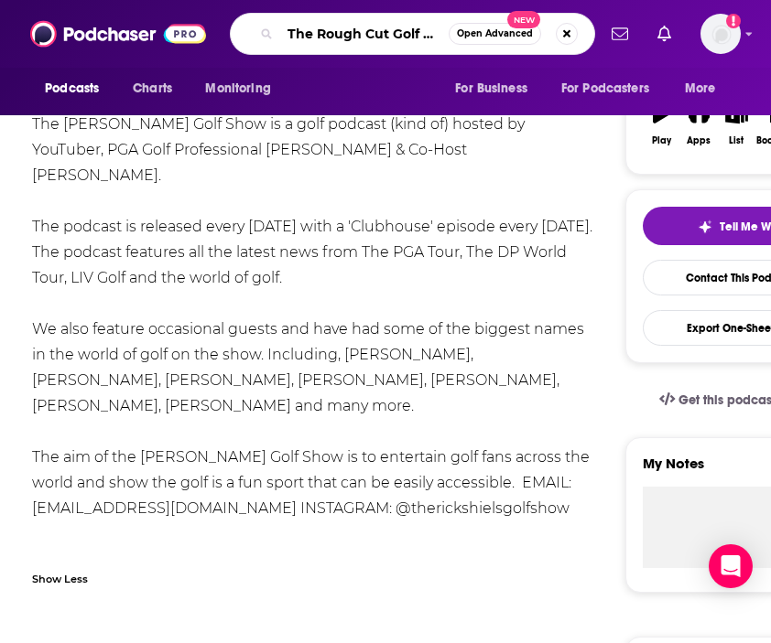
scroll to position [0, 39]
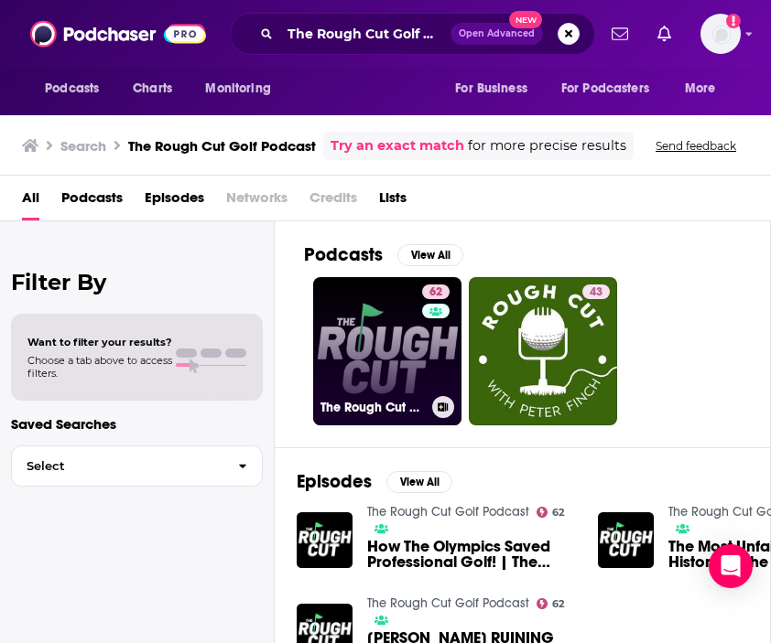
click at [383, 358] on link "62 The Rough Cut Golf Podcast" at bounding box center [387, 351] width 148 height 148
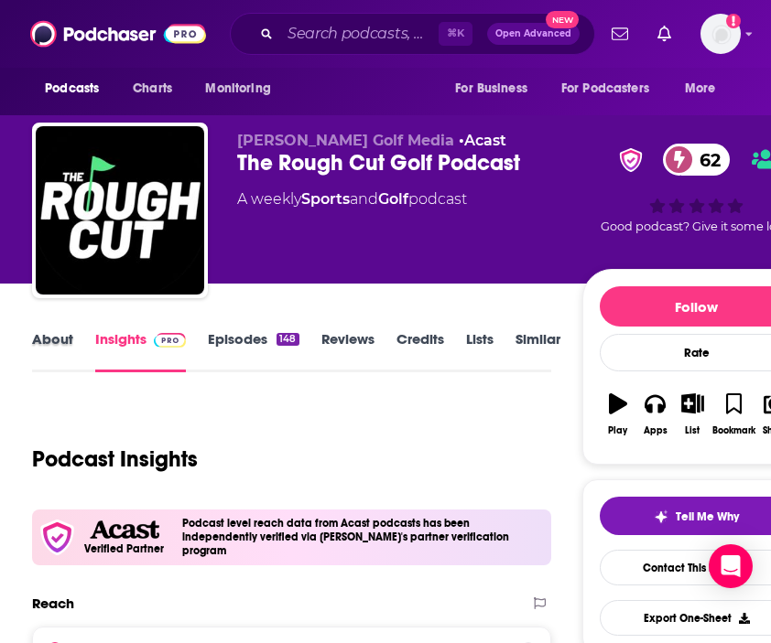
click at [74, 339] on div "About" at bounding box center [63, 351] width 63 height 42
click at [57, 345] on link "About" at bounding box center [52, 351] width 41 height 42
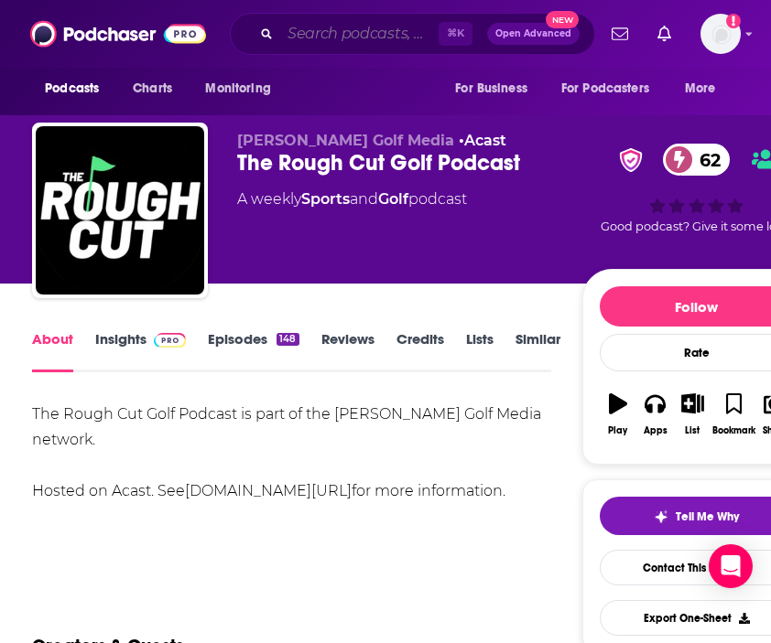
click at [322, 30] on input "Search podcasts, credits, & more..." at bounding box center [359, 33] width 158 height 29
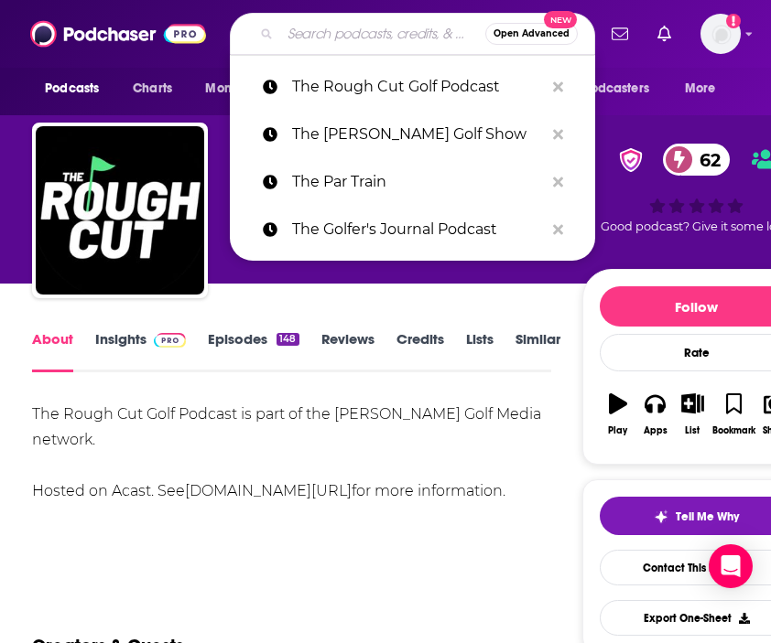
paste input "The Shotgun Start"
type input "The Shotgun Start"
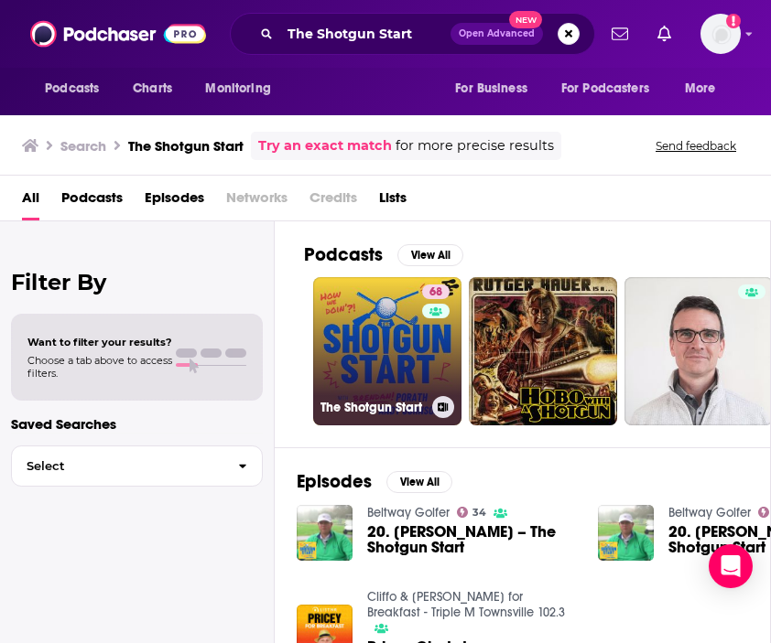
click at [370, 360] on link "68 The Shotgun Start" at bounding box center [387, 351] width 148 height 148
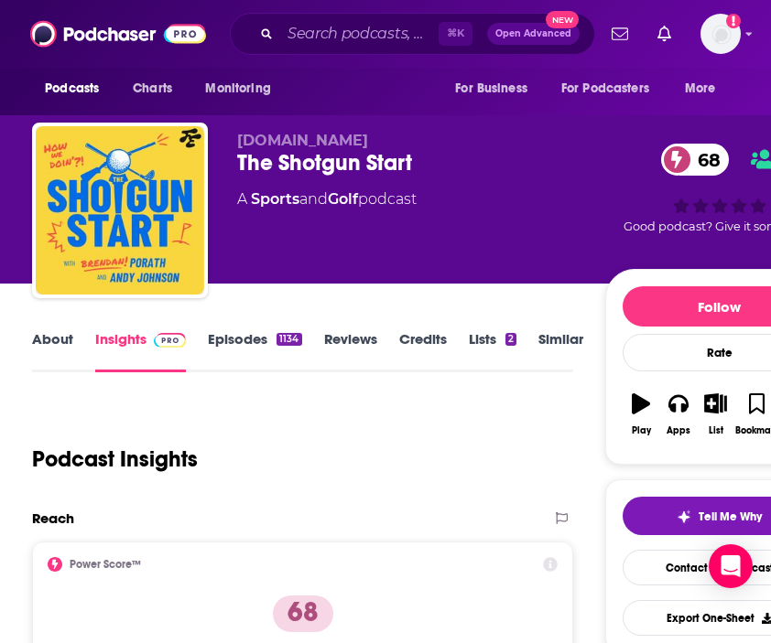
click at [59, 335] on link "About" at bounding box center [52, 351] width 41 height 42
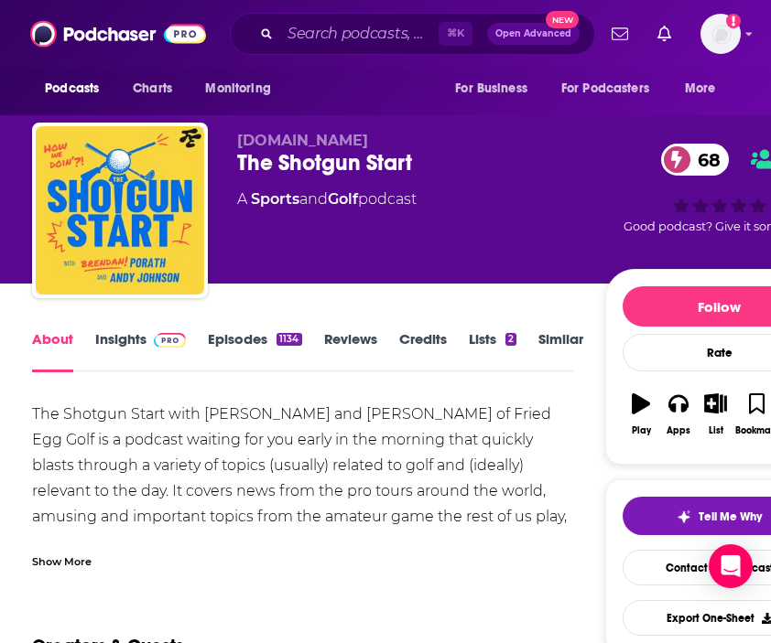
click at [43, 546] on div "Show More" at bounding box center [302, 554] width 541 height 31
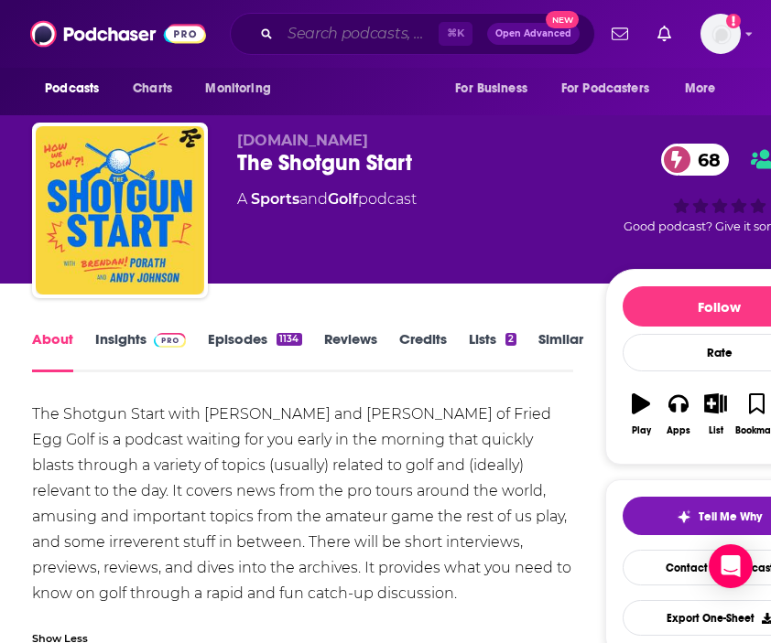
click at [285, 22] on input "Search podcasts, credits, & more..." at bounding box center [359, 33] width 158 height 29
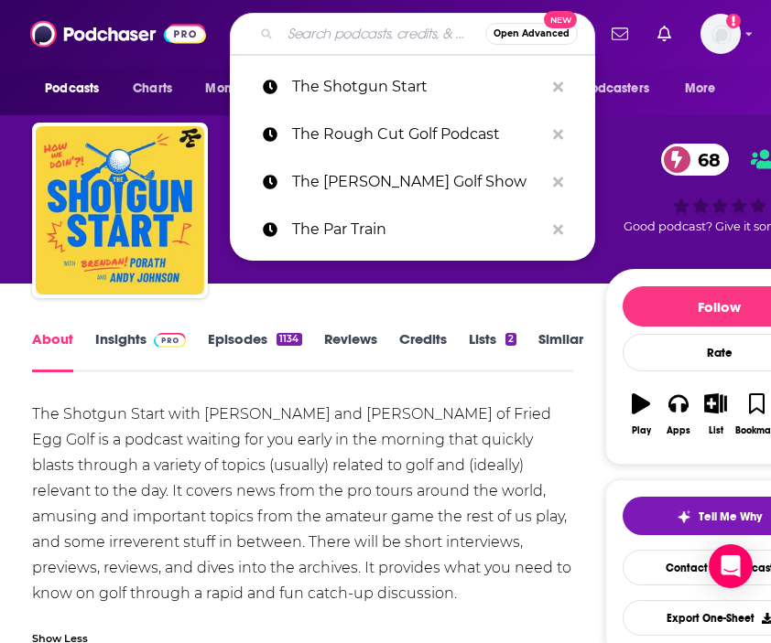
paste input "GOLF's Fully Equipped"
type input "GOLF's Fully Equipped"
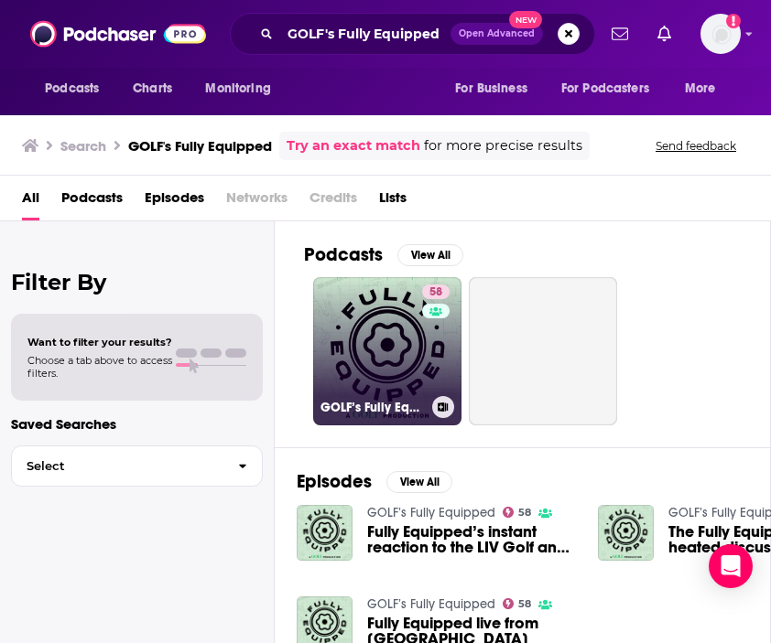
click at [360, 316] on link "58 GOLF’s Fully Equipped" at bounding box center [387, 351] width 148 height 148
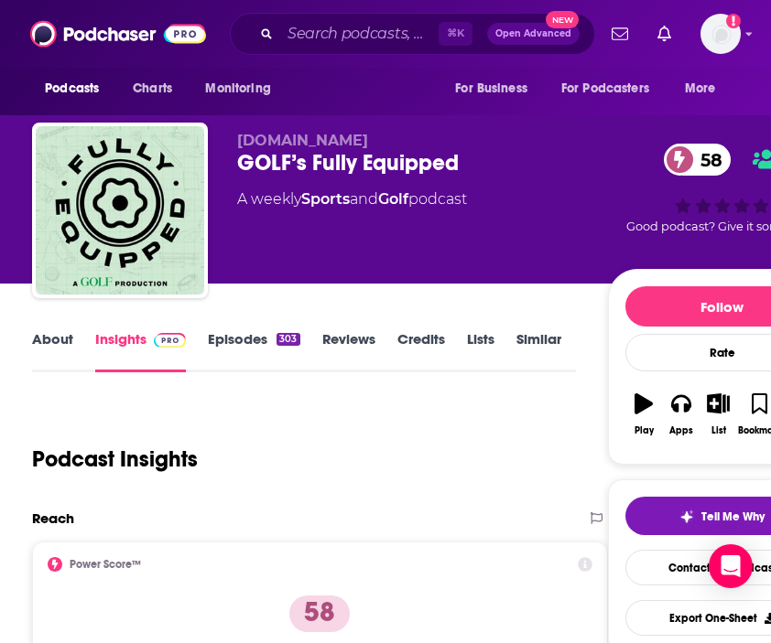
click at [61, 351] on link "About" at bounding box center [52, 351] width 41 height 42
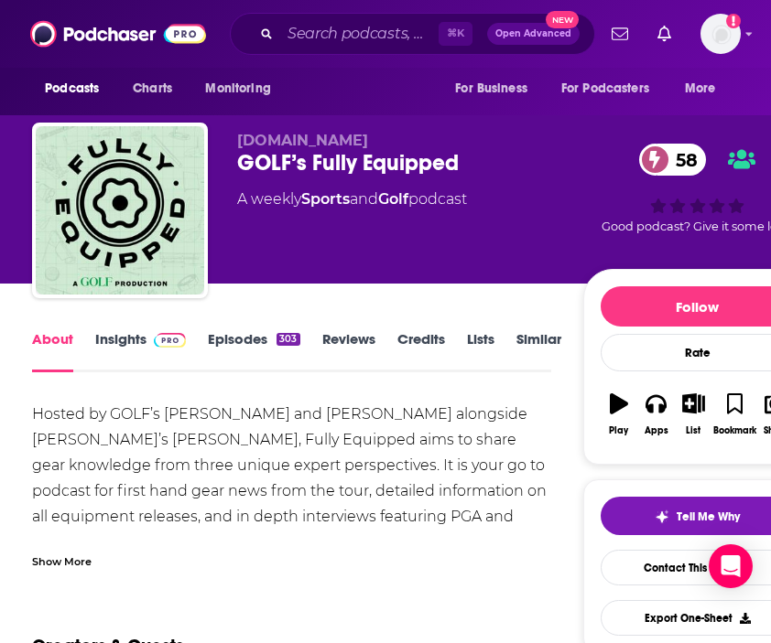
click at [66, 562] on div "Show More" at bounding box center [61, 560] width 59 height 17
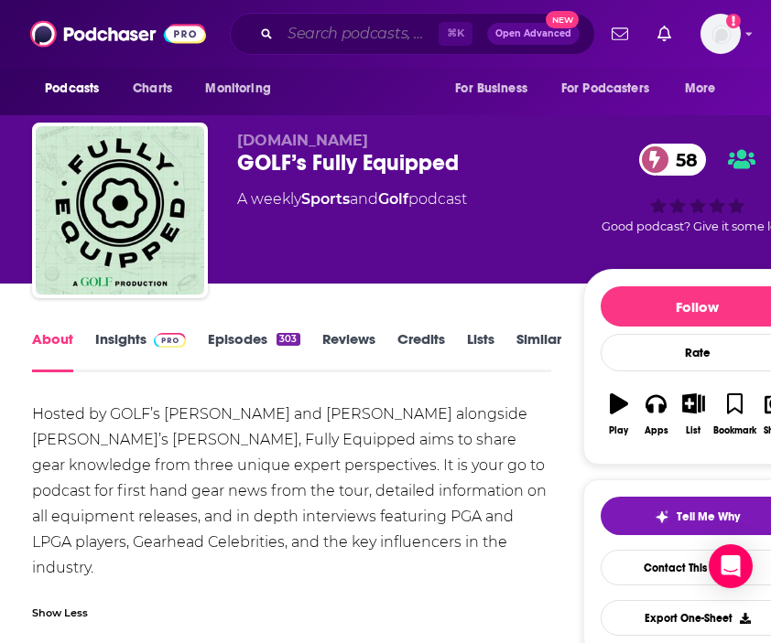
click at [349, 34] on input "Search podcasts, credits, & more..." at bounding box center [359, 33] width 158 height 29
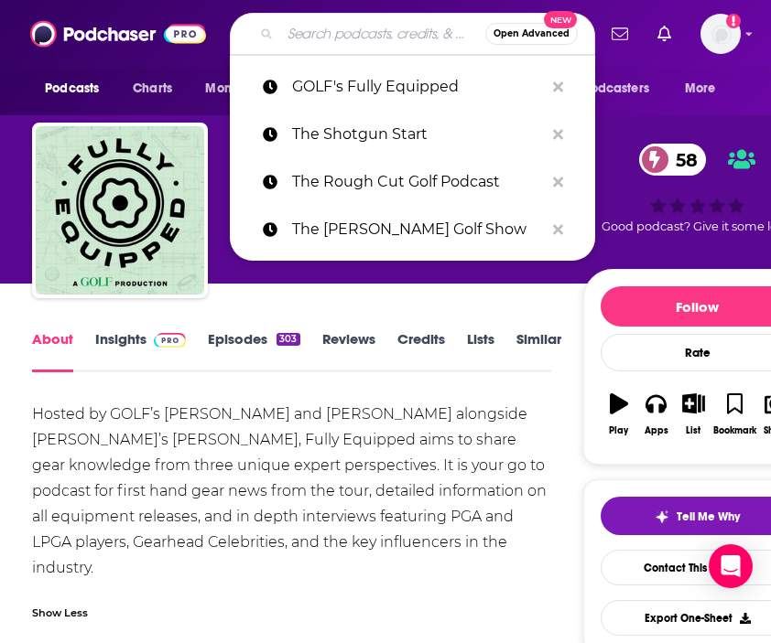
paste input "Fit For Golf"
type input "Fit For Golf"
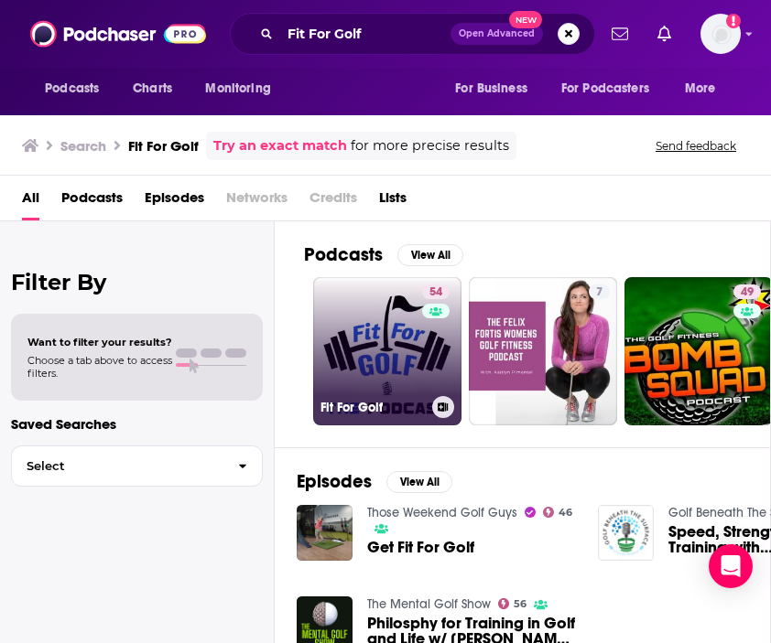
click at [393, 386] on link "54 Fit For Golf" at bounding box center [387, 351] width 148 height 148
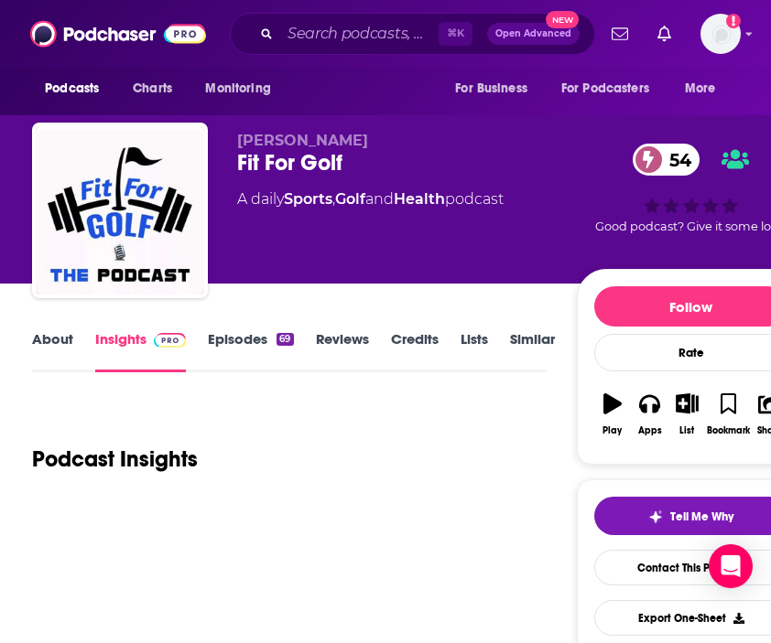
click at [59, 341] on link "About" at bounding box center [52, 351] width 41 height 42
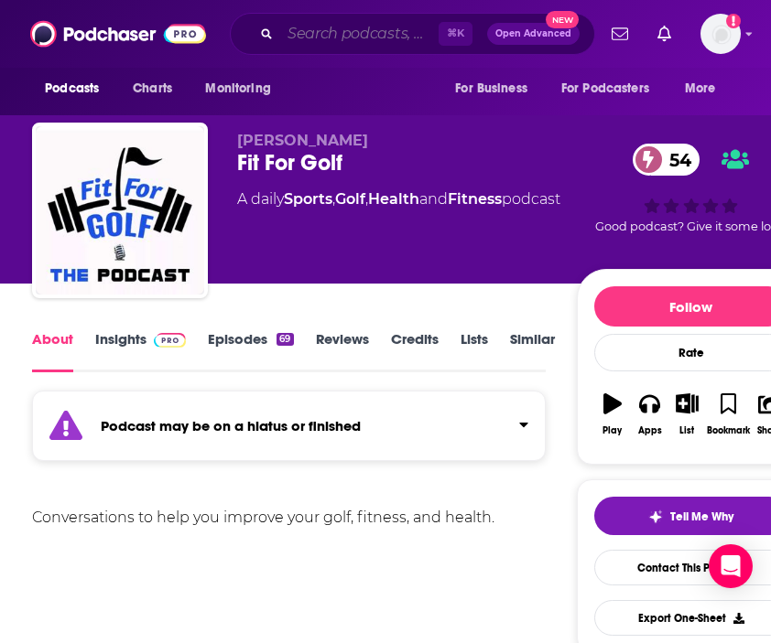
click at [302, 21] on input "Search podcasts, credits, & more..." at bounding box center [359, 33] width 158 height 29
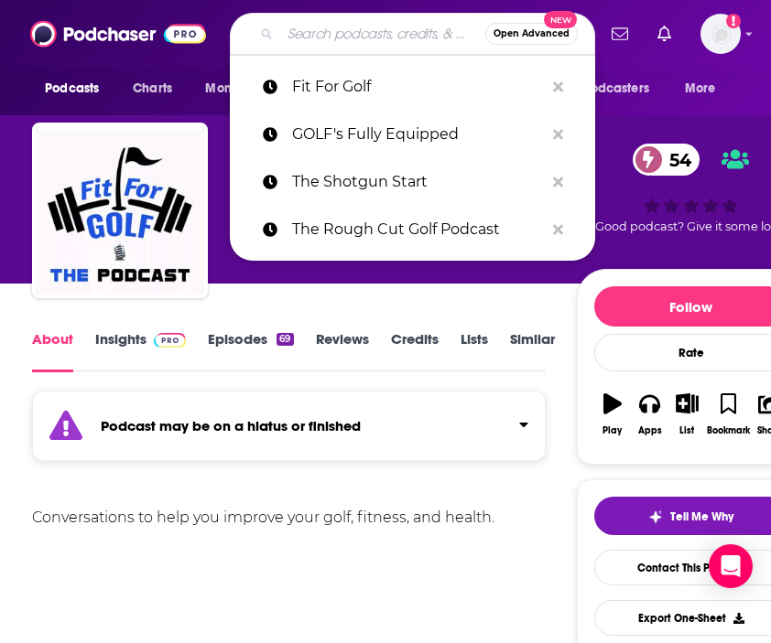
paste input "Wicked Smart Golf"
type input "Wicked Smart Golf"
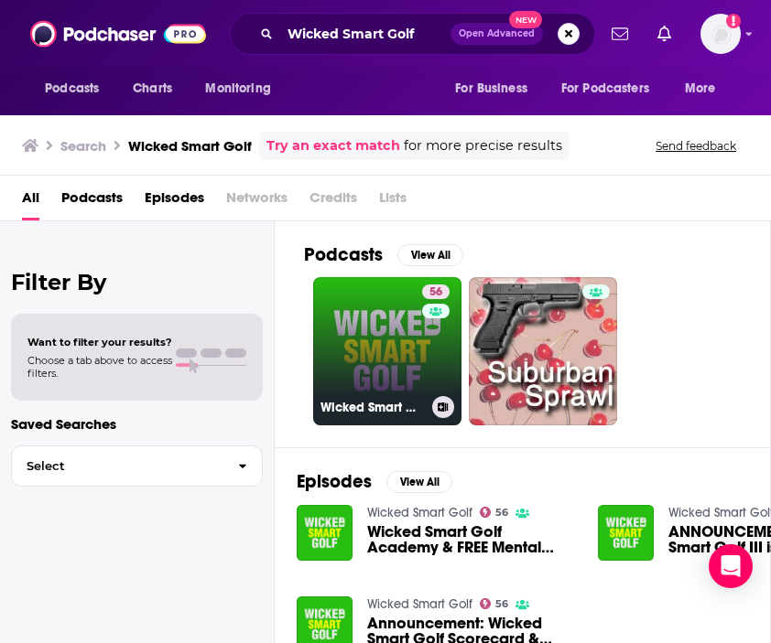
click at [347, 362] on link "56 Wicked Smart Golf" at bounding box center [387, 351] width 148 height 148
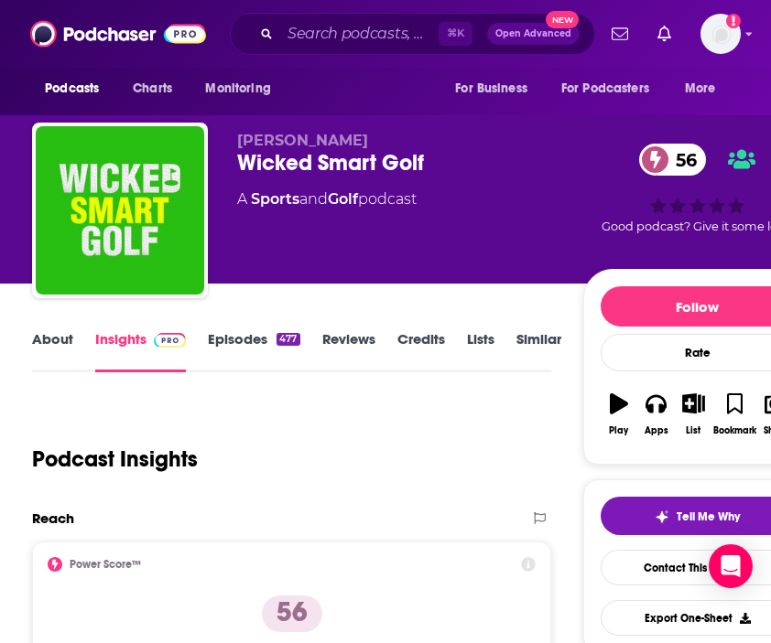
click at [55, 346] on link "About" at bounding box center [52, 351] width 41 height 42
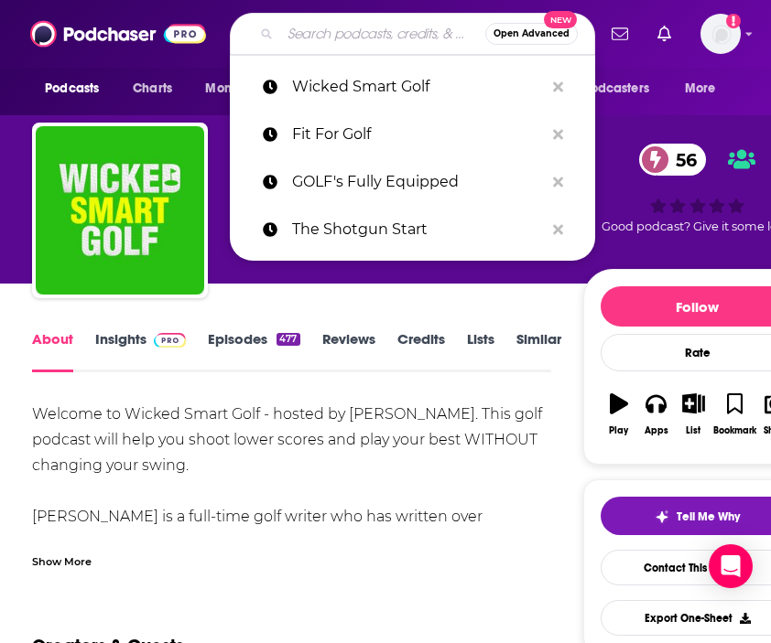
click at [344, 27] on input "Search podcasts, credits, & more..." at bounding box center [382, 33] width 205 height 29
paste input "No Putts Given"
type input "No Putts Given"
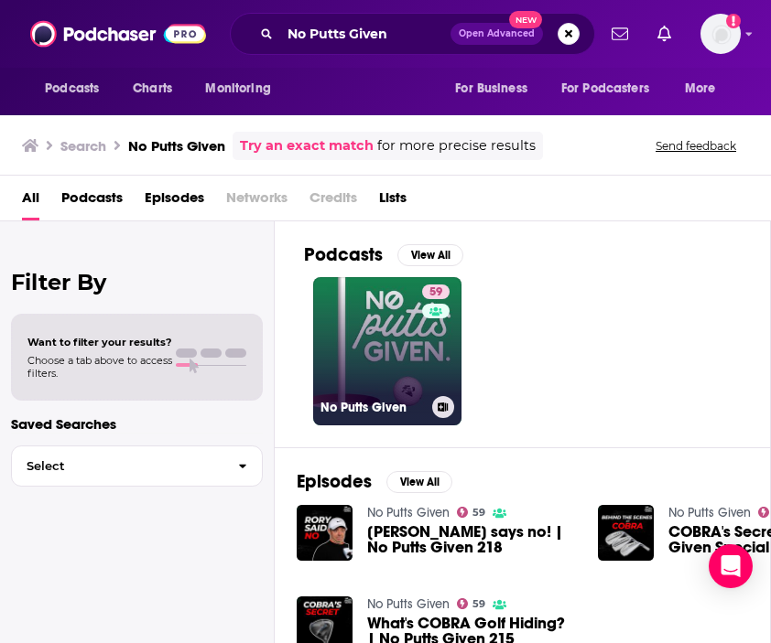
click at [366, 348] on link "59 No Putts Given" at bounding box center [387, 351] width 148 height 148
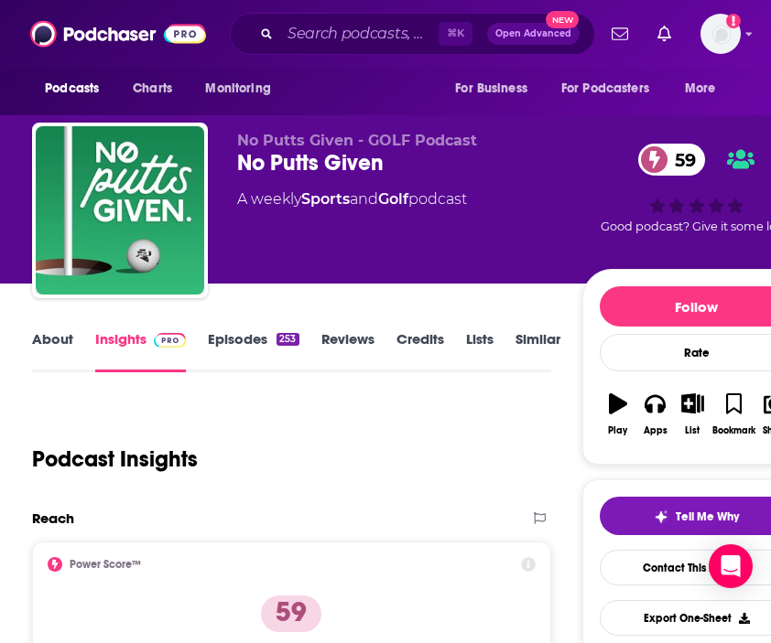
click at [55, 333] on link "About" at bounding box center [52, 351] width 41 height 42
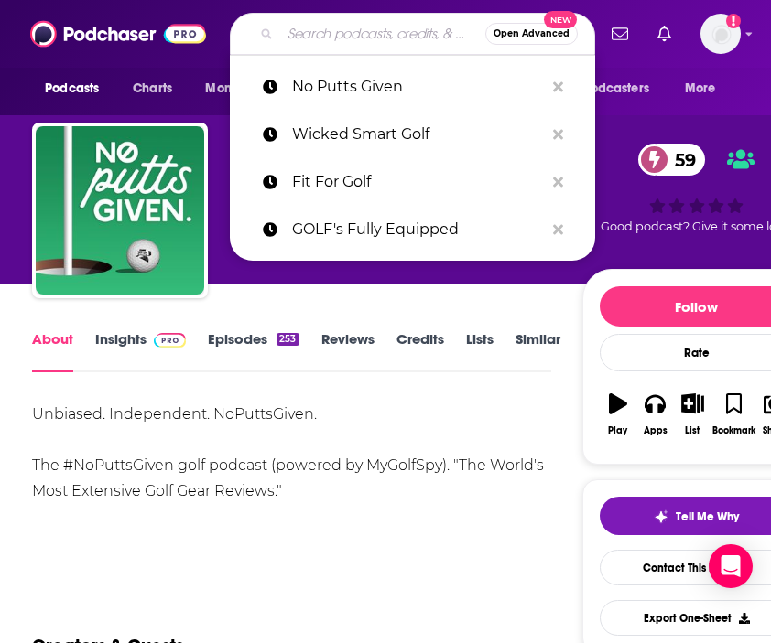
click at [351, 37] on input "Search podcasts, credits, & more..." at bounding box center [382, 33] width 205 height 29
paste input "On the Mark Golf Podcast"
type input "On the Mark Golf Podcast"
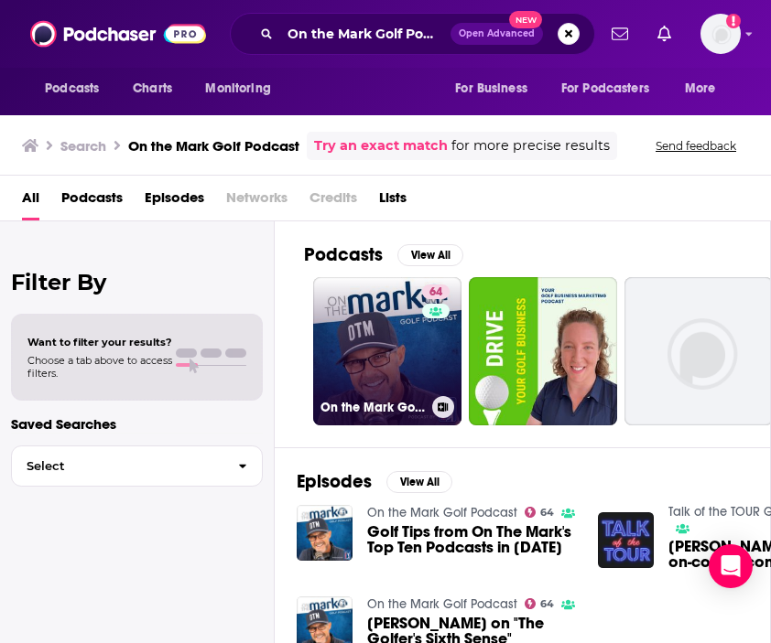
click at [392, 355] on link "64 On the Mark Golf Podcast" at bounding box center [387, 351] width 148 height 148
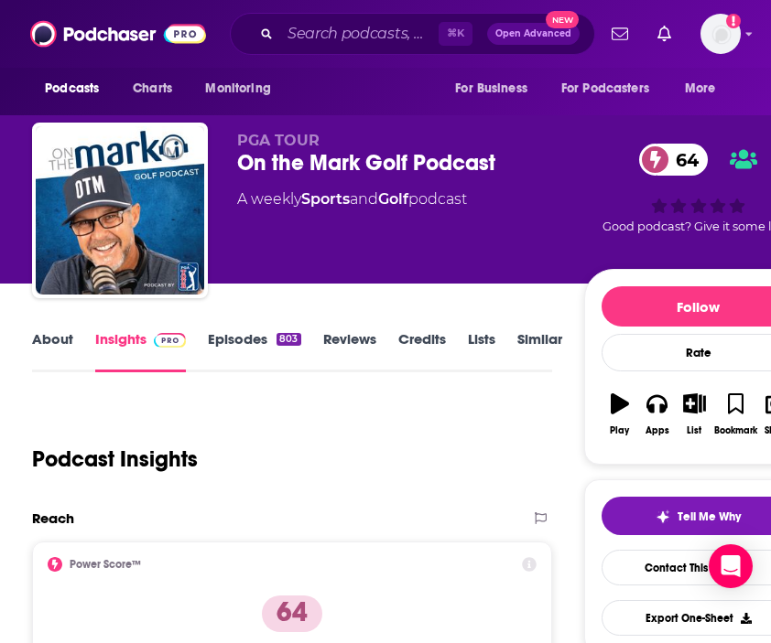
click at [59, 350] on link "About" at bounding box center [52, 351] width 41 height 42
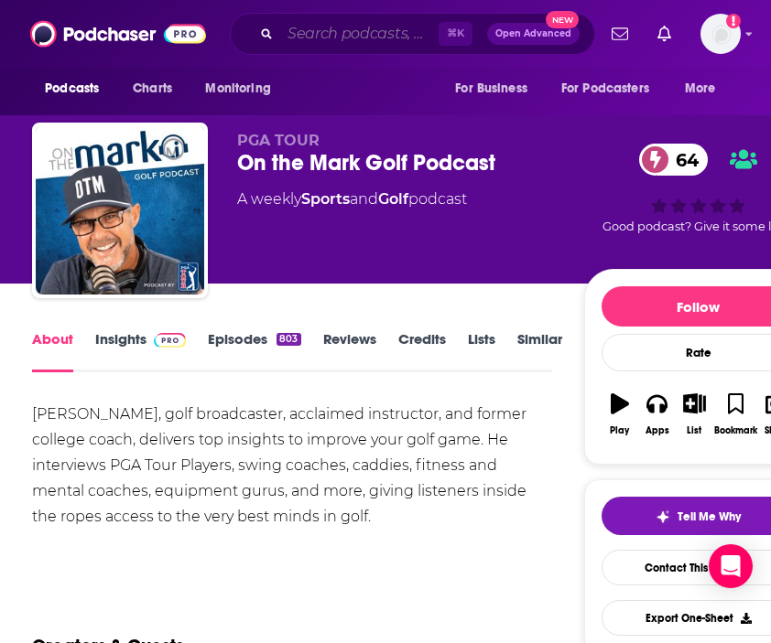
click at [360, 29] on input "Search podcasts, credits, & more..." at bounding box center [359, 33] width 158 height 29
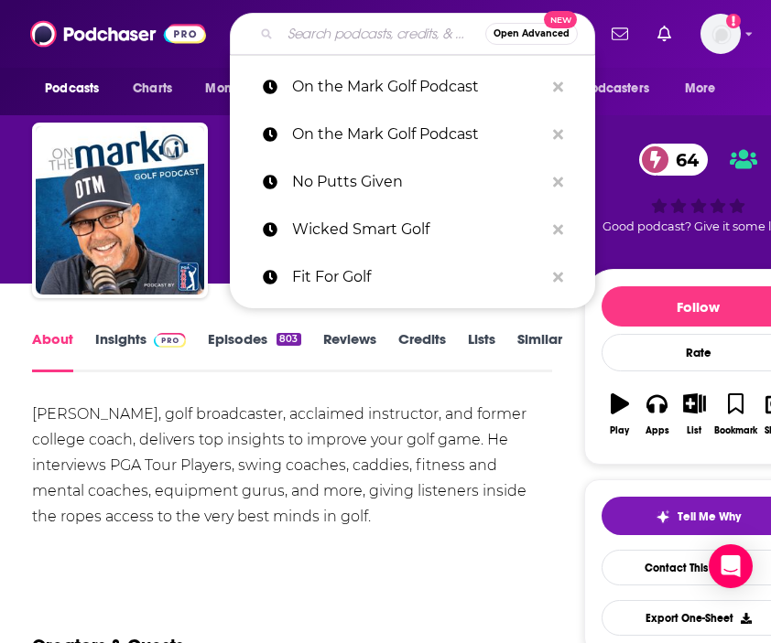
paste input "[PERSON_NAME] and Golf Podcast"
type input "[PERSON_NAME] and Golf Podcast"
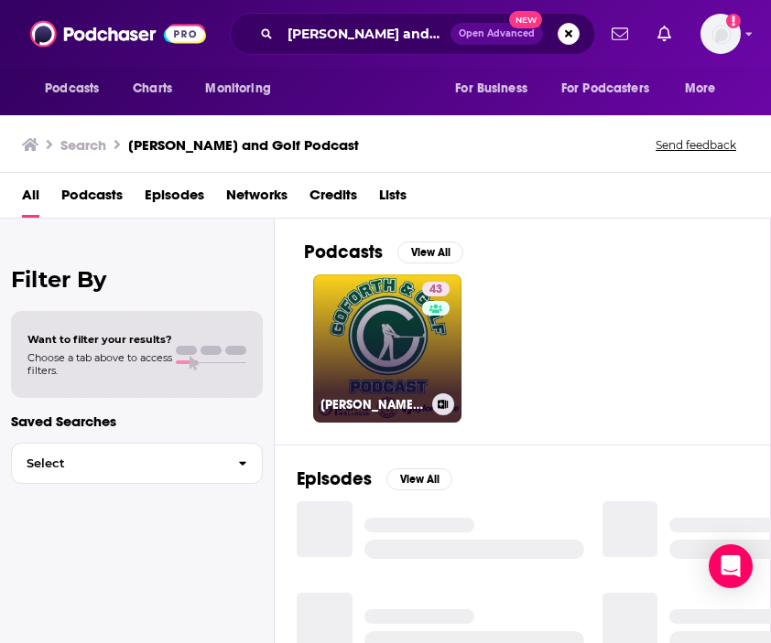
click at [372, 321] on link "43 [PERSON_NAME] & Golf Podcast" at bounding box center [387, 349] width 148 height 148
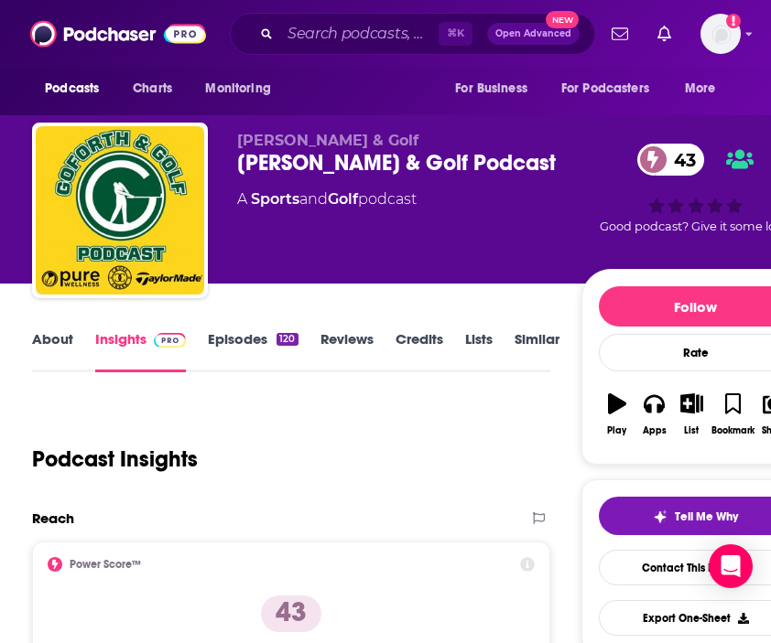
click at [65, 358] on link "About" at bounding box center [52, 351] width 41 height 42
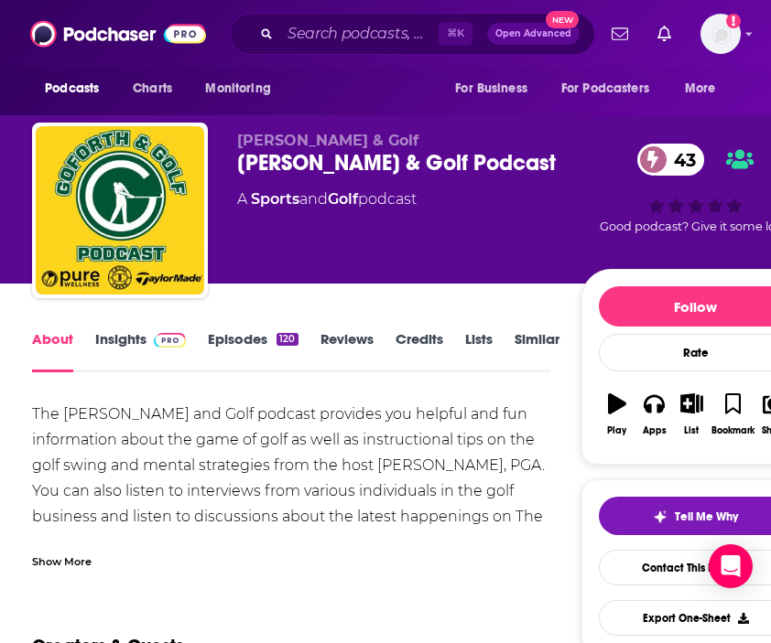
click at [69, 551] on div "Show More" at bounding box center [290, 554] width 517 height 31
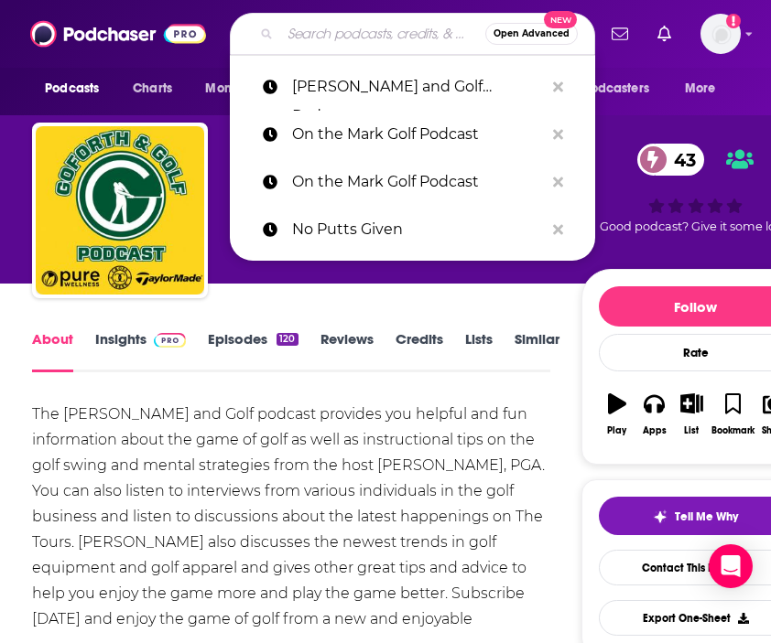
click at [341, 24] on input "Search podcasts, credits, & more..." at bounding box center [382, 33] width 205 height 29
paste input "The bunkered golf Podcast"
type input "The bunkered golf Podcast"
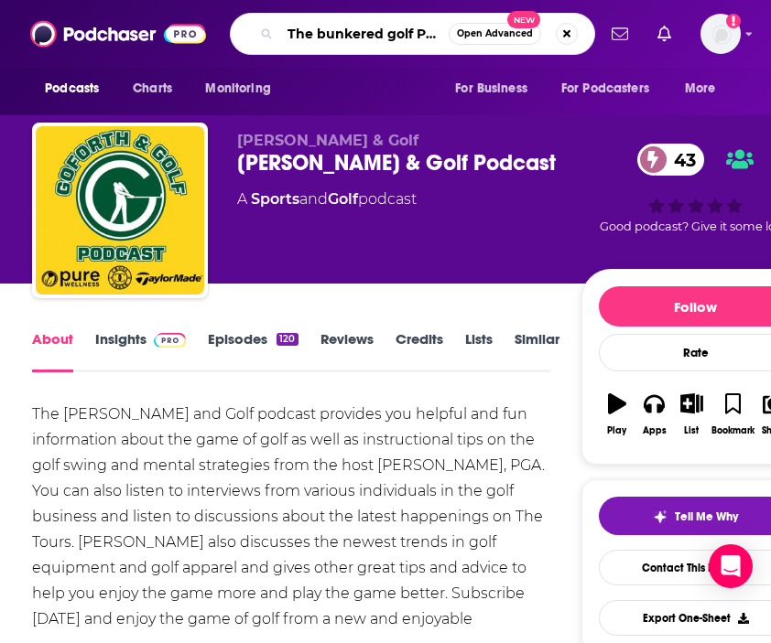
scroll to position [0, 28]
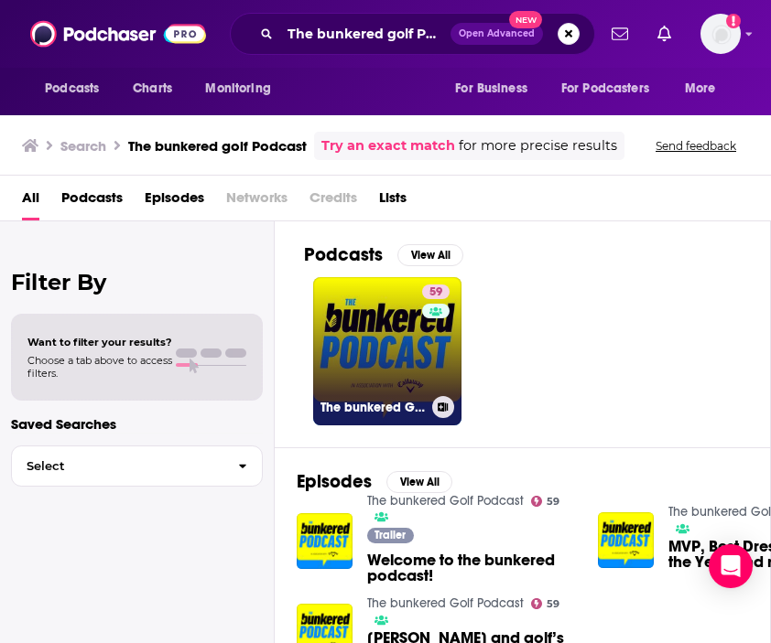
click at [360, 344] on link "59 The bunkered Golf Podcast" at bounding box center [387, 351] width 148 height 148
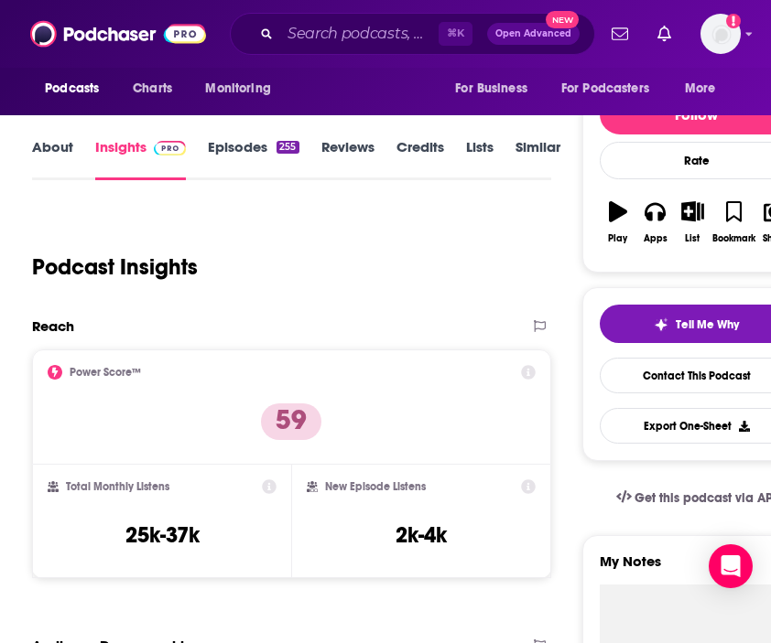
scroll to position [184, 0]
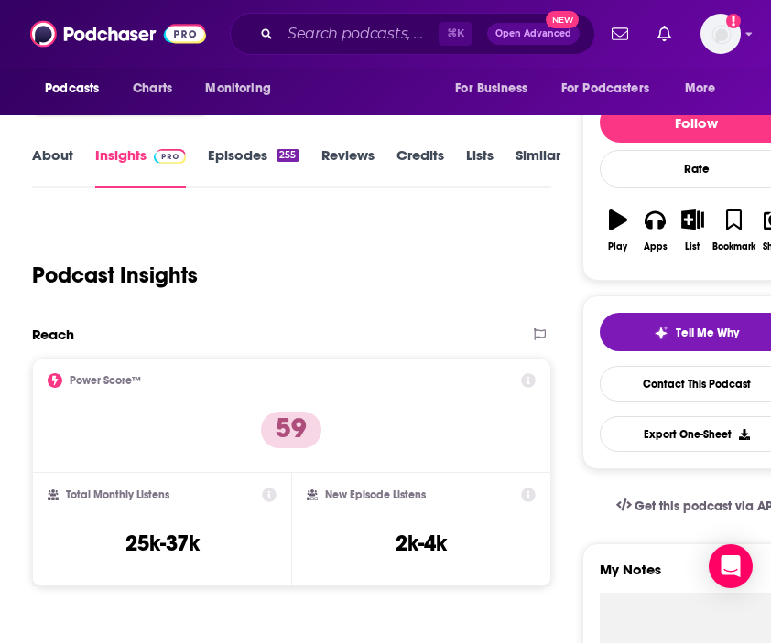
click at [51, 170] on link "About" at bounding box center [52, 167] width 41 height 42
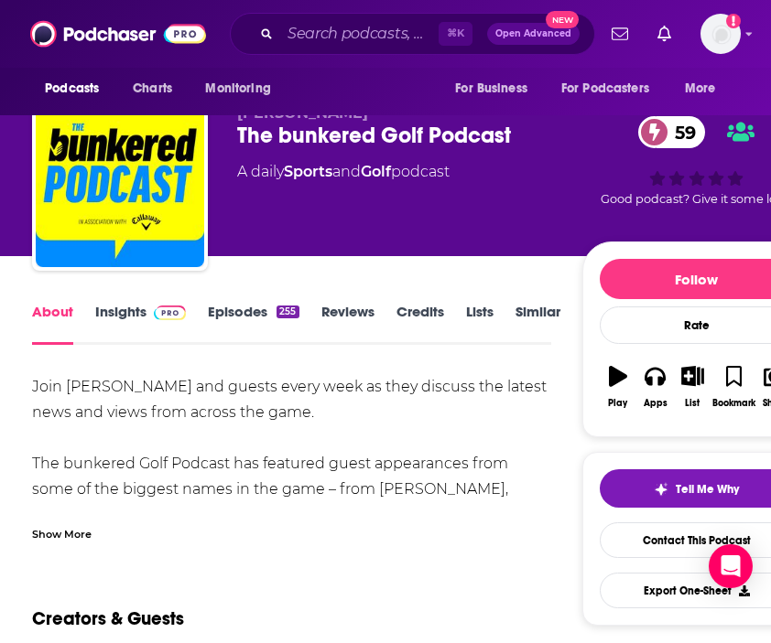
scroll to position [30, 0]
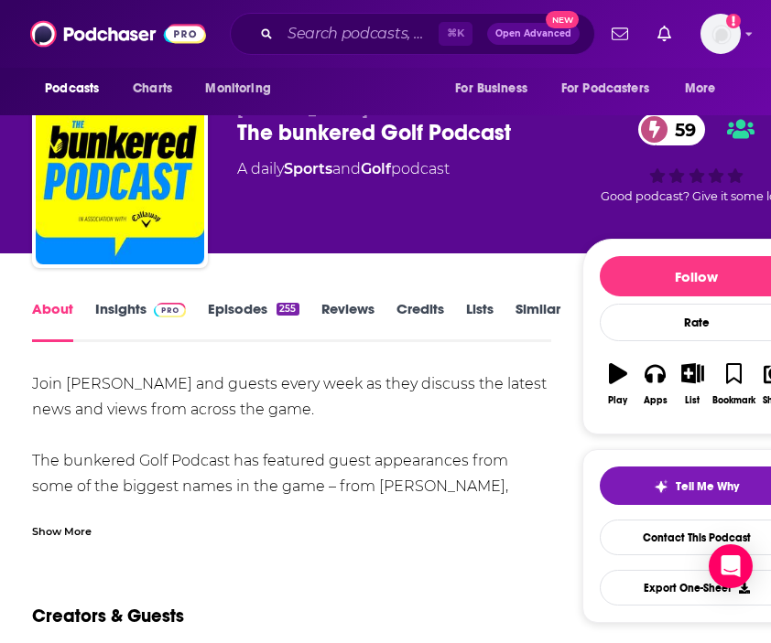
click at [65, 534] on div "Show More" at bounding box center [61, 530] width 59 height 17
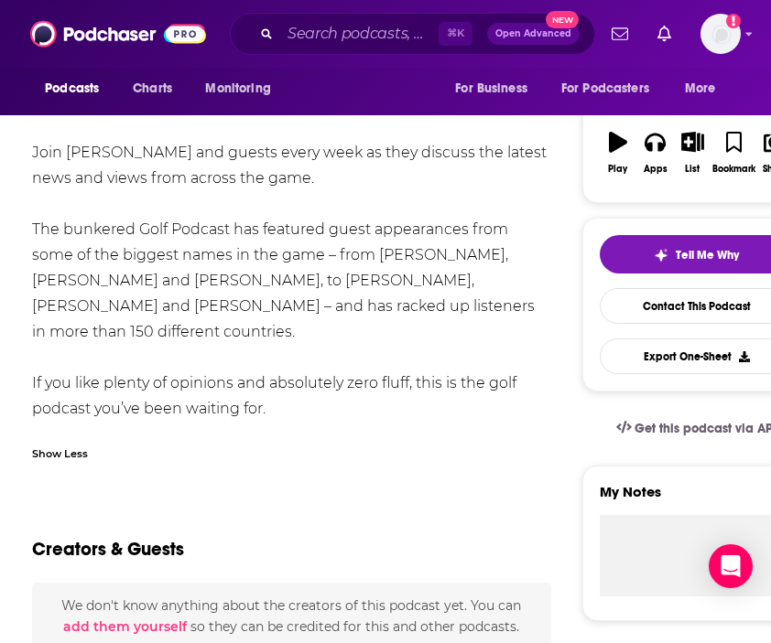
scroll to position [271, 0]
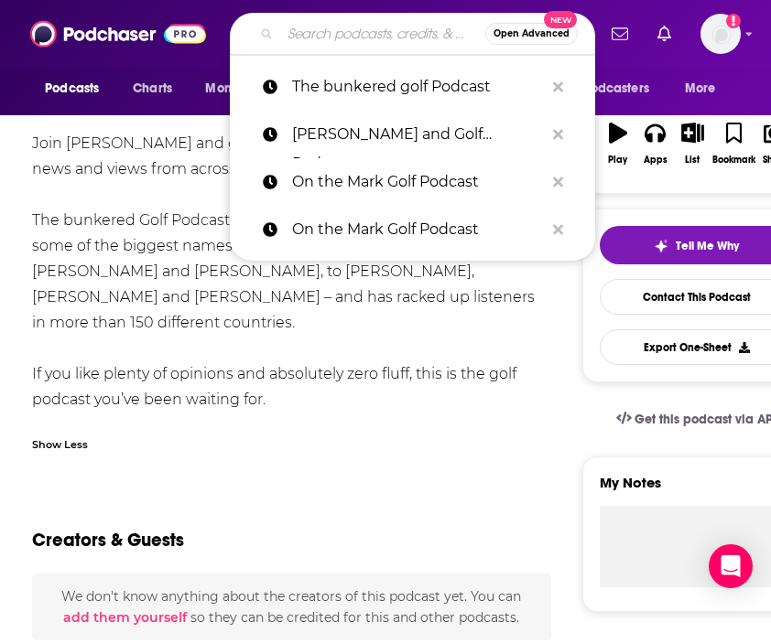
click at [340, 27] on input "Search podcasts, credits, & more..." at bounding box center [382, 33] width 205 height 29
paste input "At The Turn - Golf Podcast"
type input "At The Turn - Golf Podcast"
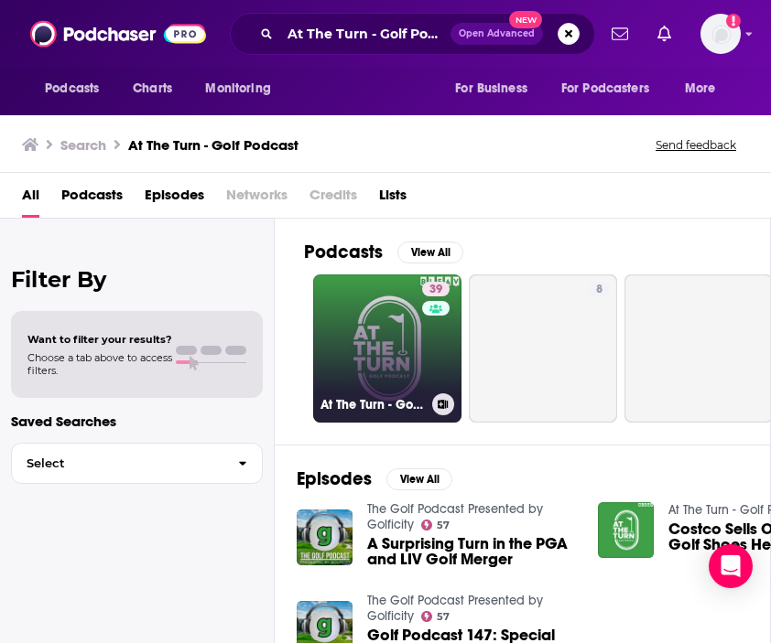
drag, startPoint x: 417, startPoint y: 386, endPoint x: 428, endPoint y: 395, distance: 14.3
click at [428, 395] on div "At The Turn - Golf Podcast" at bounding box center [387, 405] width 134 height 22
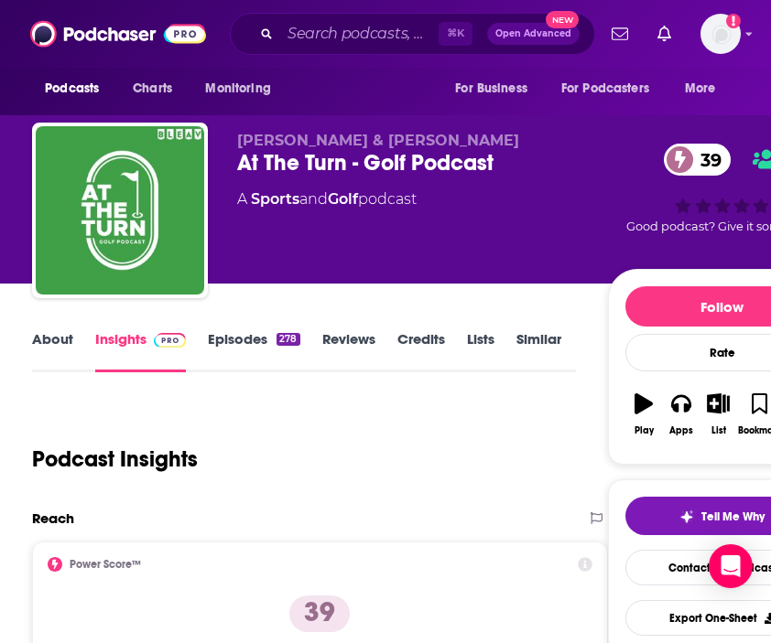
click at [55, 347] on link "About" at bounding box center [52, 351] width 41 height 42
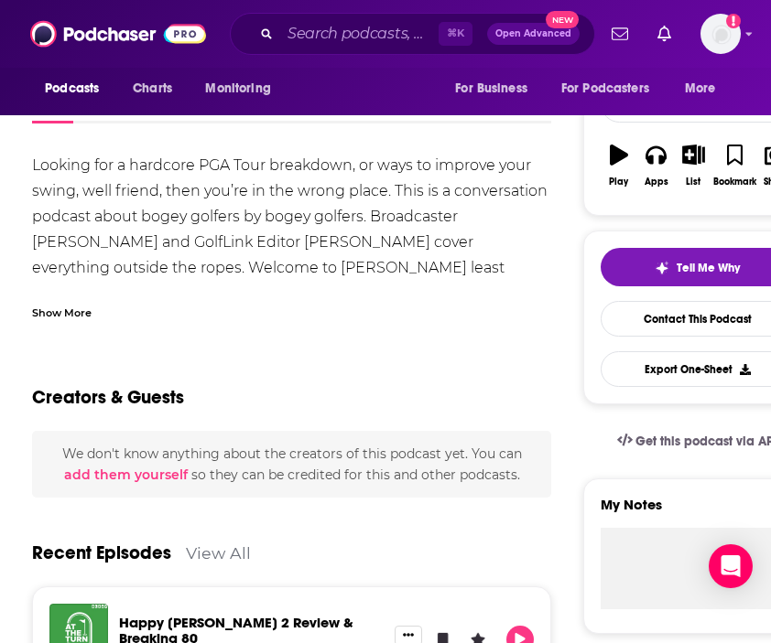
scroll to position [248, 0]
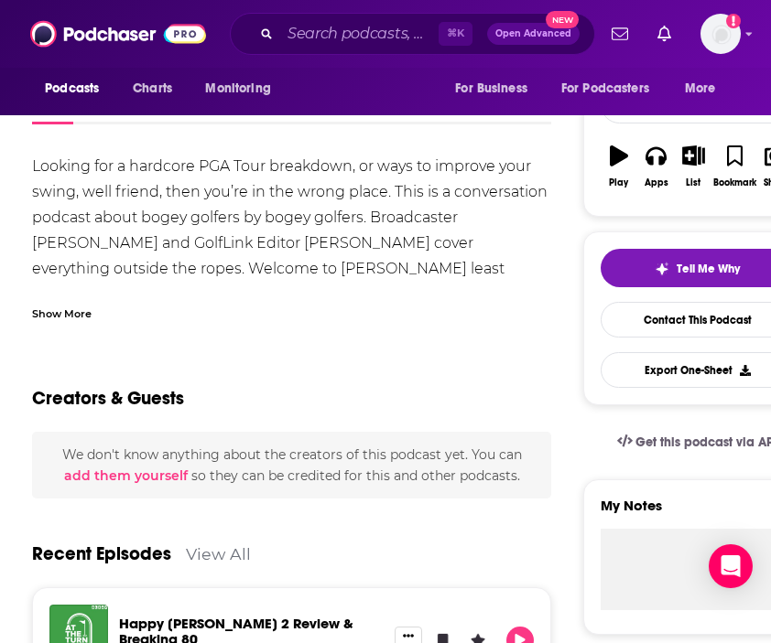
click at [72, 292] on div "Show More" at bounding box center [291, 306] width 519 height 31
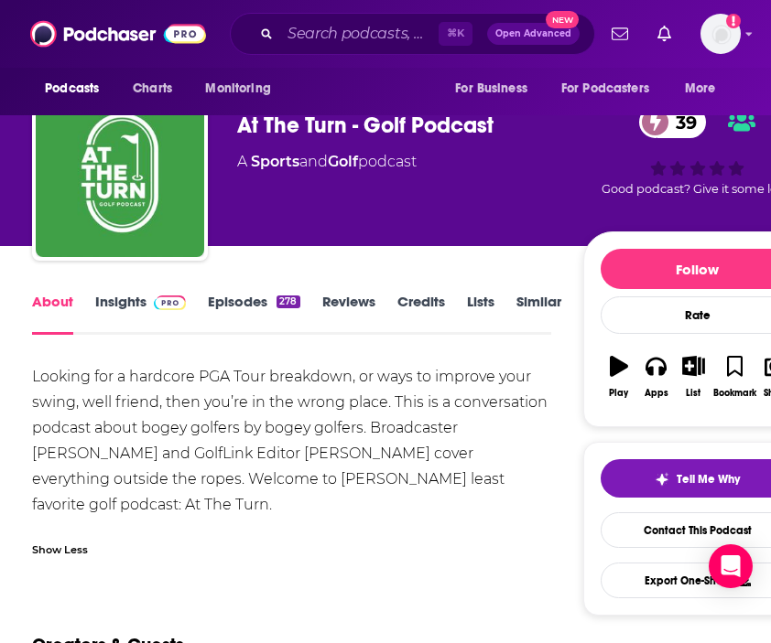
scroll to position [33, 0]
